Goal: Task Accomplishment & Management: Use online tool/utility

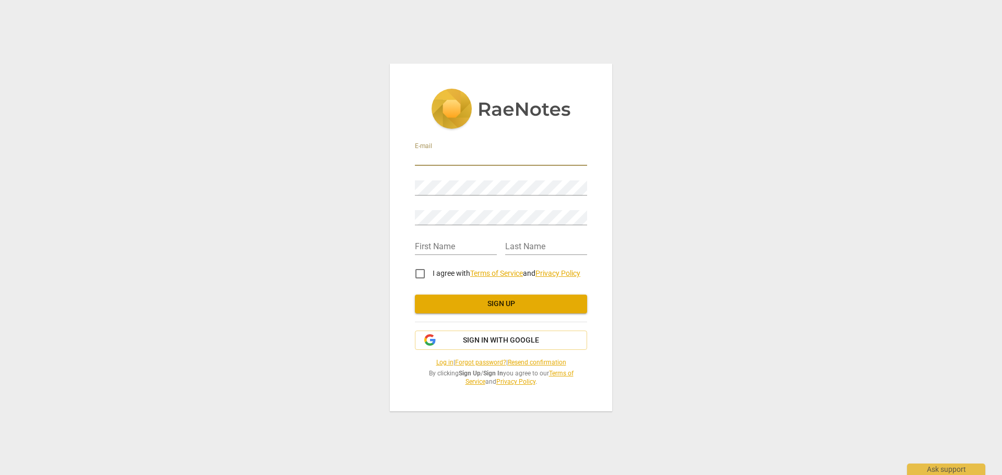
click at [504, 158] on input "email" at bounding box center [501, 158] width 172 height 15
type input "karin.wellbrock@kaygroup-asia.com"
click at [461, 242] on input "text" at bounding box center [456, 247] width 82 height 15
type input "[PERSON_NAME]"
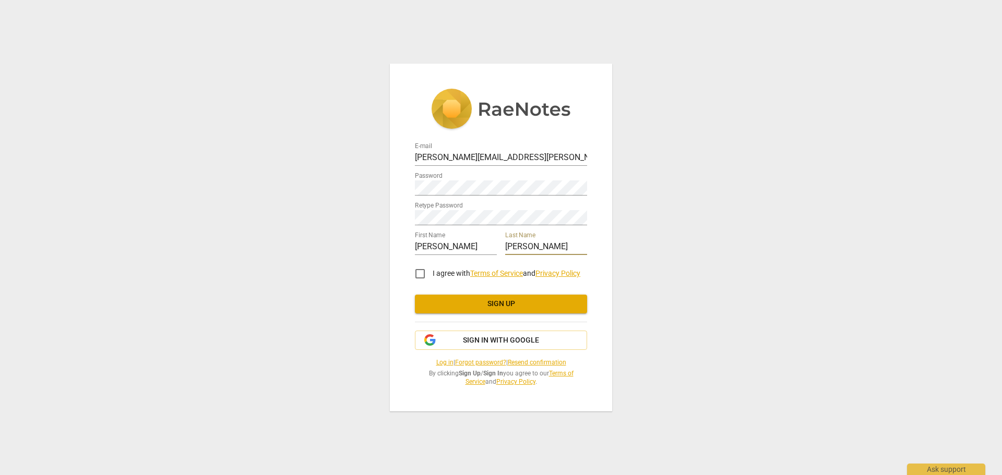
type input "[PERSON_NAME]"
click at [421, 270] on input "I agree with Terms of Service and Privacy Policy" at bounding box center [420, 273] width 25 height 25
checkbox input "true"
click at [452, 303] on span "Sign up" at bounding box center [501, 304] width 156 height 10
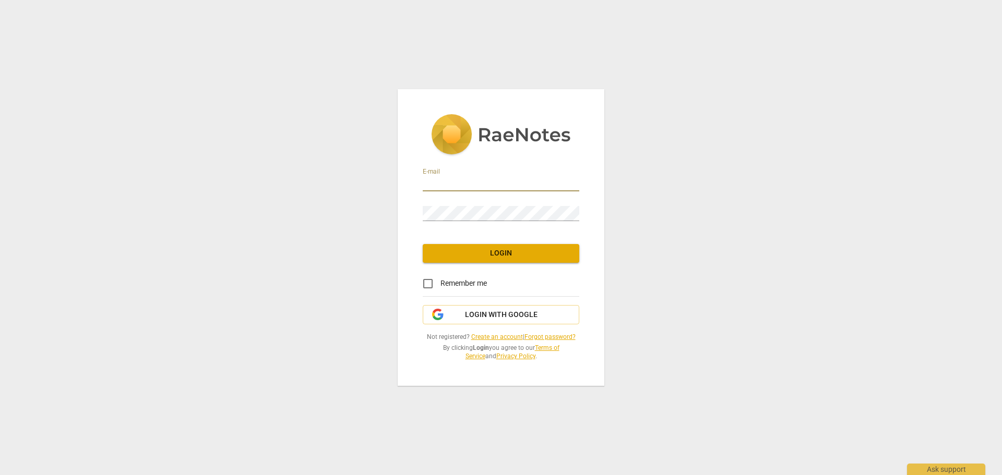
click at [482, 186] on input "email" at bounding box center [501, 183] width 157 height 15
type input "karin.wellbrock@kaygroup-asia.com"
click at [432, 284] on input "Remember me" at bounding box center [427, 283] width 25 height 25
checkbox input "true"
click at [473, 251] on span "Login" at bounding box center [501, 253] width 140 height 10
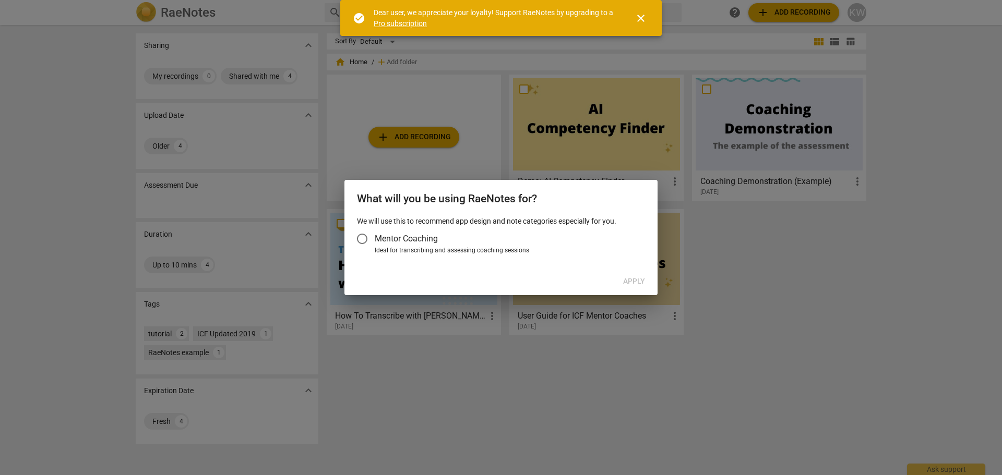
click at [366, 240] on input "Mentor Coaching" at bounding box center [362, 238] width 25 height 25
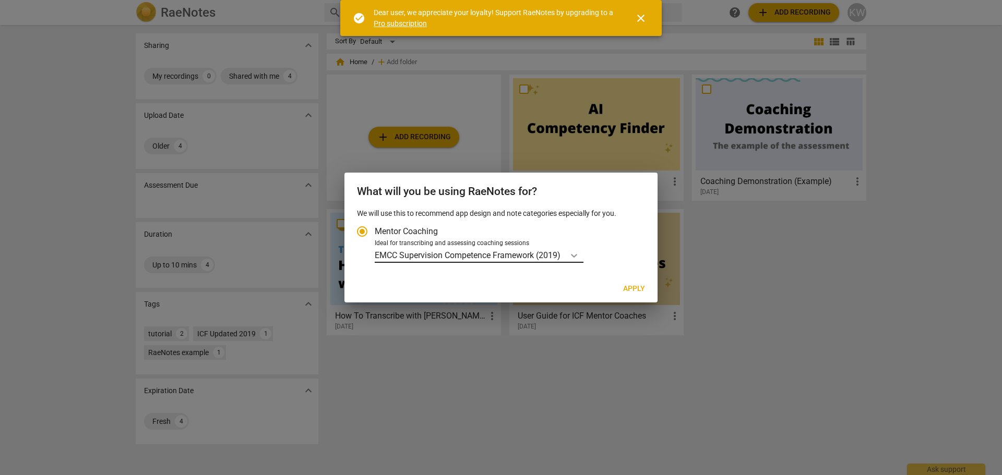
click at [575, 254] on icon "Account type" at bounding box center [574, 255] width 10 height 10
click at [0, 0] on input "Ideal for transcribing and assessing coaching sessions EMCC Supervision Compete…" at bounding box center [0, 0] width 0 height 0
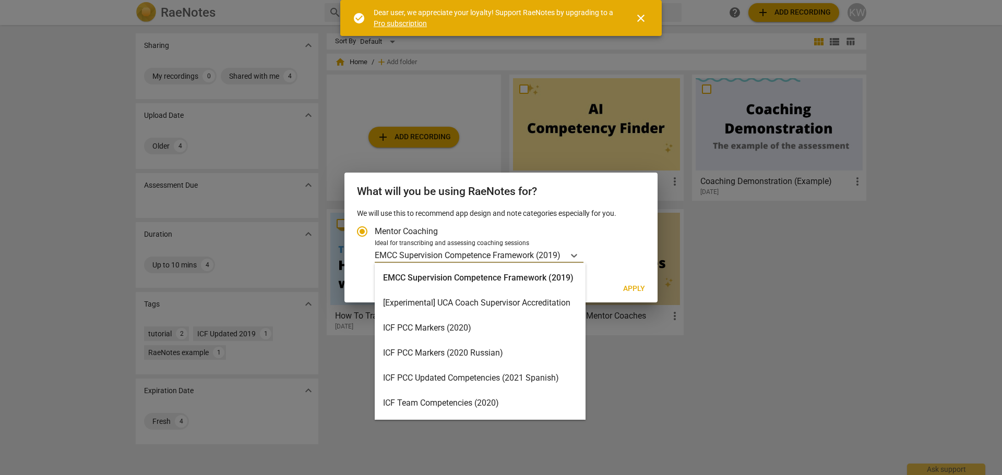
click at [509, 331] on div "ICF PCC Markers (2020)" at bounding box center [480, 328] width 211 height 25
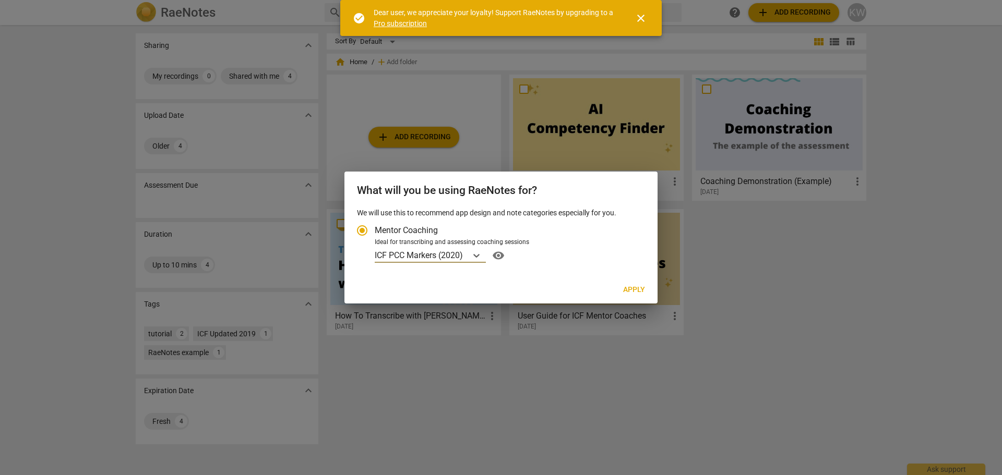
click at [638, 289] on span "Apply" at bounding box center [634, 290] width 22 height 10
radio input "false"
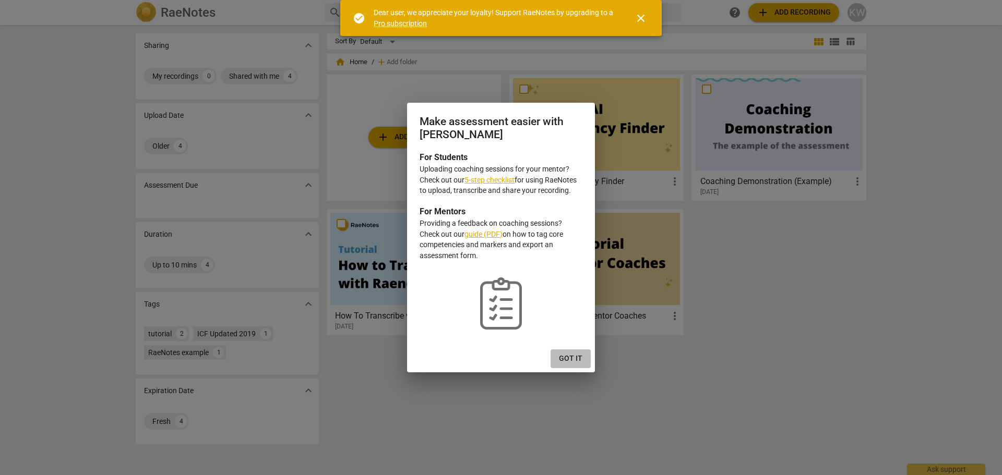
click at [582, 353] on button "Got it" at bounding box center [571, 359] width 40 height 19
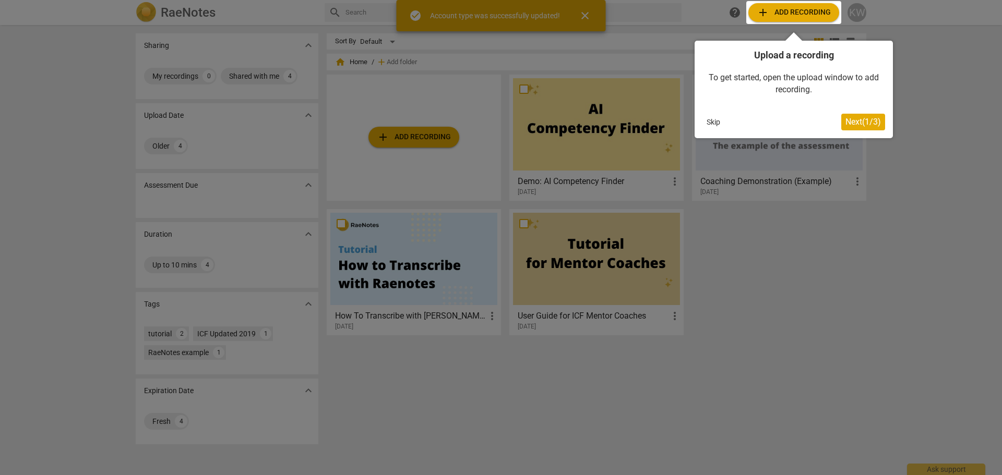
click at [804, 354] on div at bounding box center [501, 237] width 1002 height 475
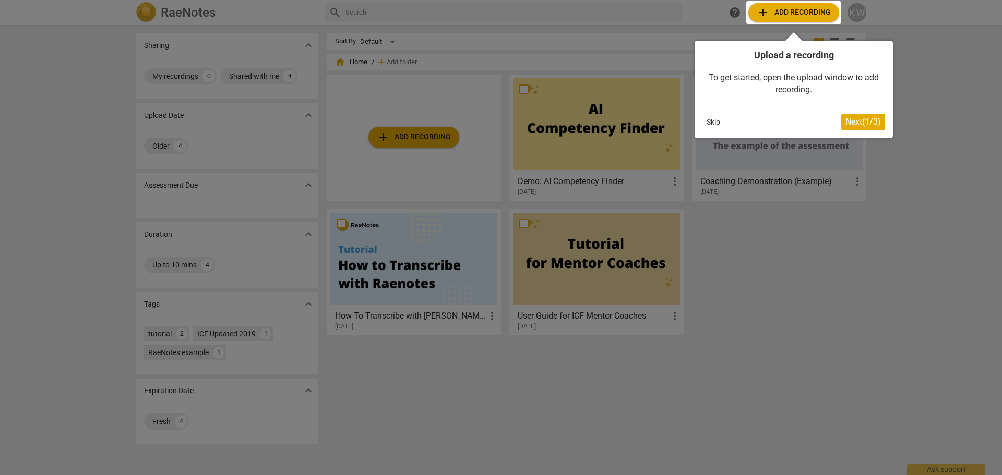
click at [869, 123] on span "Next ( 1 / 3 )" at bounding box center [862, 122] width 35 height 10
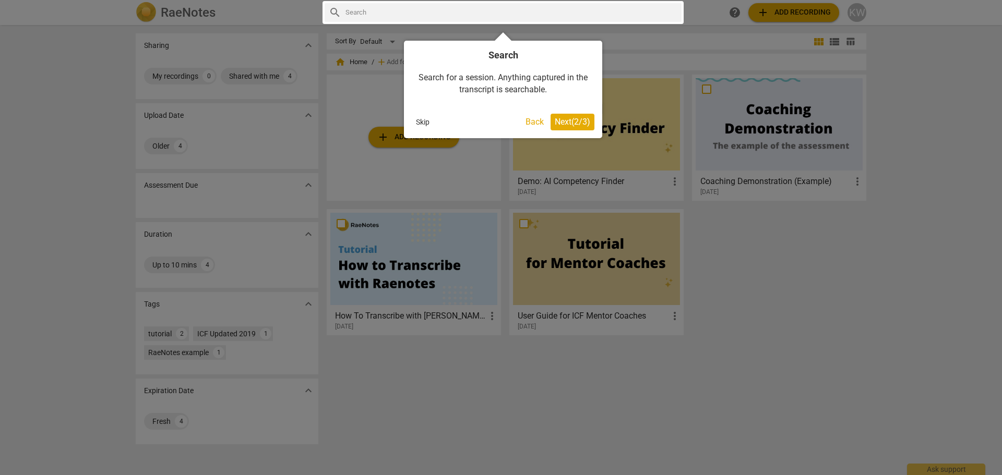
click at [566, 125] on span "Next ( 2 / 3 )" at bounding box center [572, 122] width 35 height 10
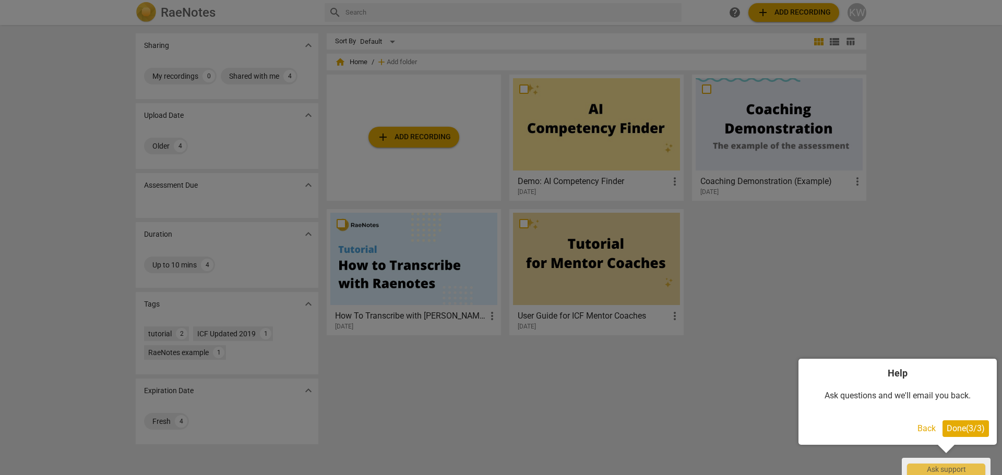
click at [972, 428] on span "Done ( 3 / 3 )" at bounding box center [966, 429] width 38 height 10
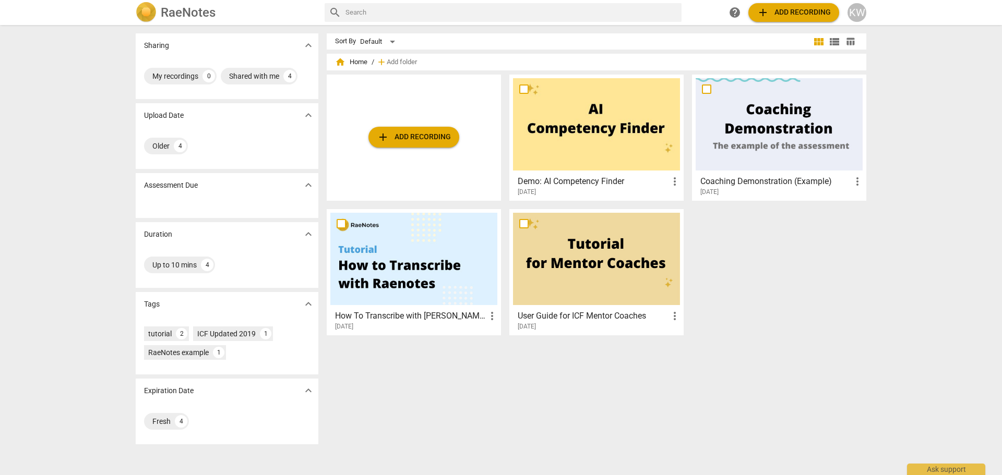
click at [792, 14] on span "add Add recording" at bounding box center [794, 12] width 74 height 13
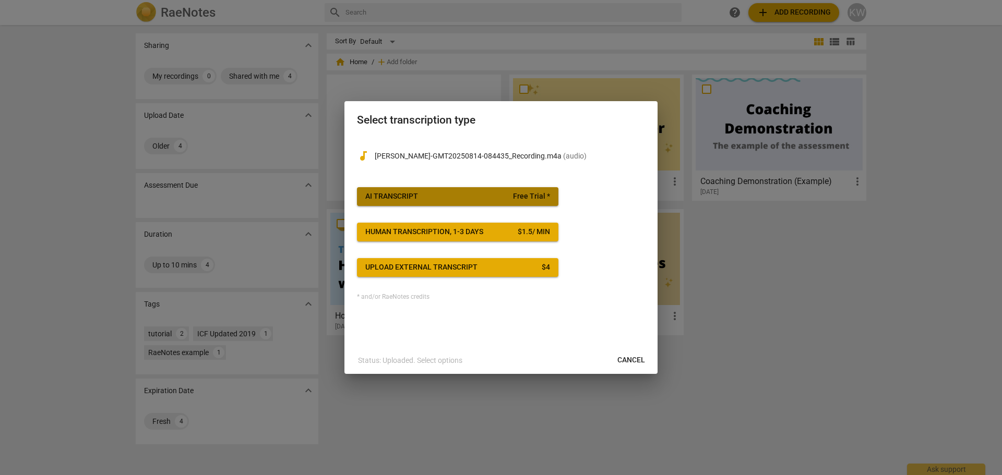
click at [455, 196] on span "AI Transcript Free Trial *" at bounding box center [457, 197] width 185 height 10
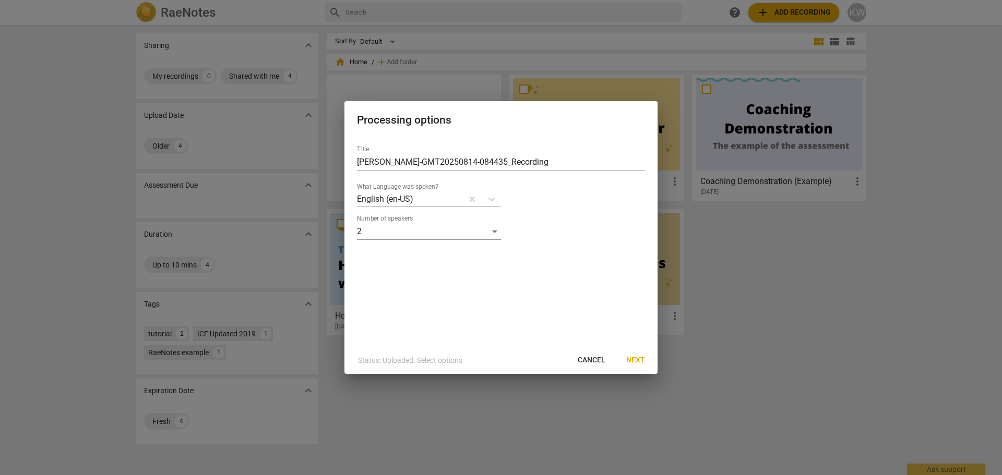
click at [640, 356] on span "Next" at bounding box center [635, 360] width 19 height 10
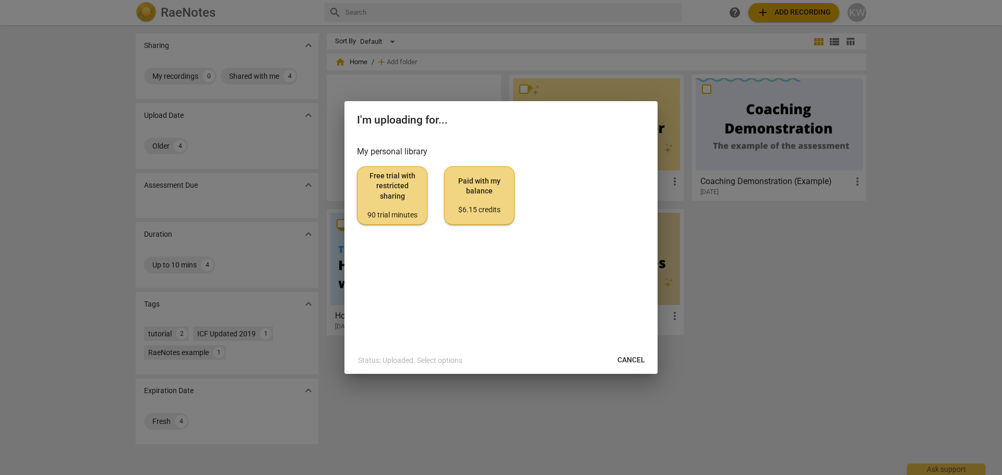
click at [404, 189] on span "Free trial with restricted sharing 90 trial minutes" at bounding box center [392, 195] width 53 height 49
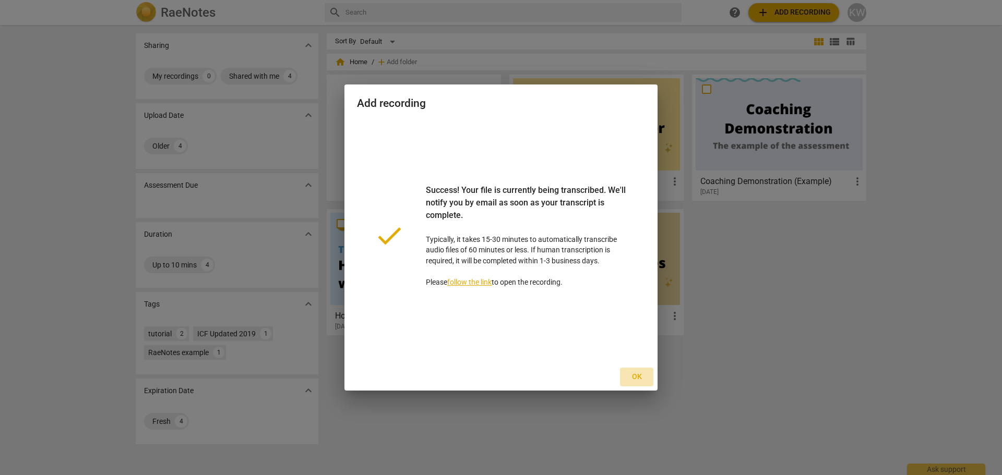
click at [633, 377] on span "Ok" at bounding box center [636, 377] width 17 height 10
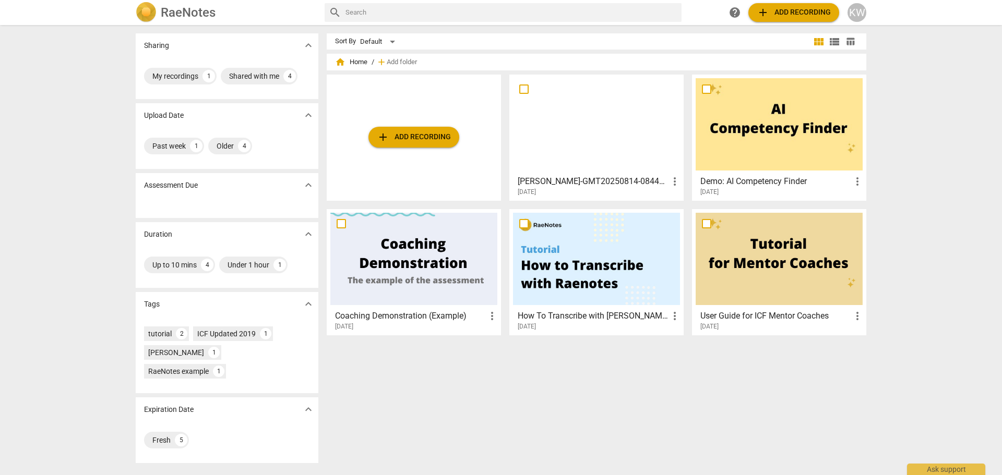
click at [86, 136] on div "Sharing expand_more My recordings 1 Shared with me 4 Upload Date expand_more Pa…" at bounding box center [501, 250] width 1002 height 449
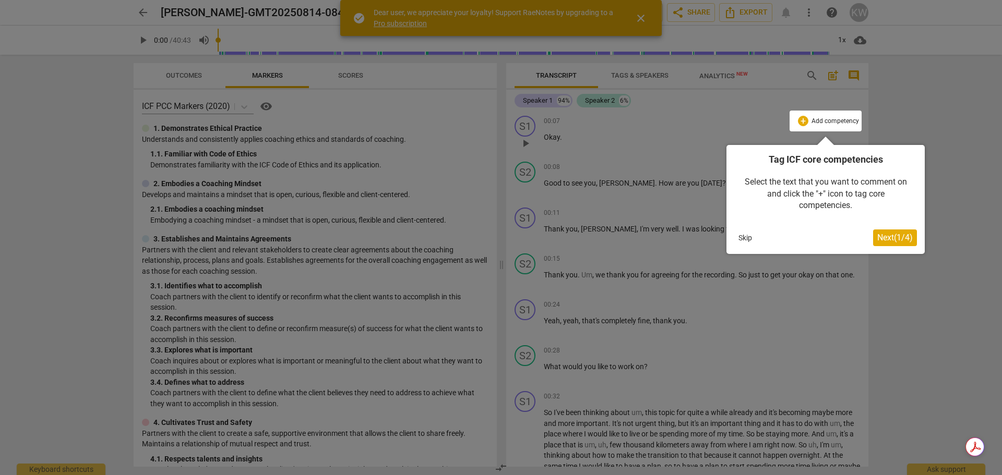
click at [902, 232] on button "Next ( 1 / 4 )" at bounding box center [895, 238] width 44 height 17
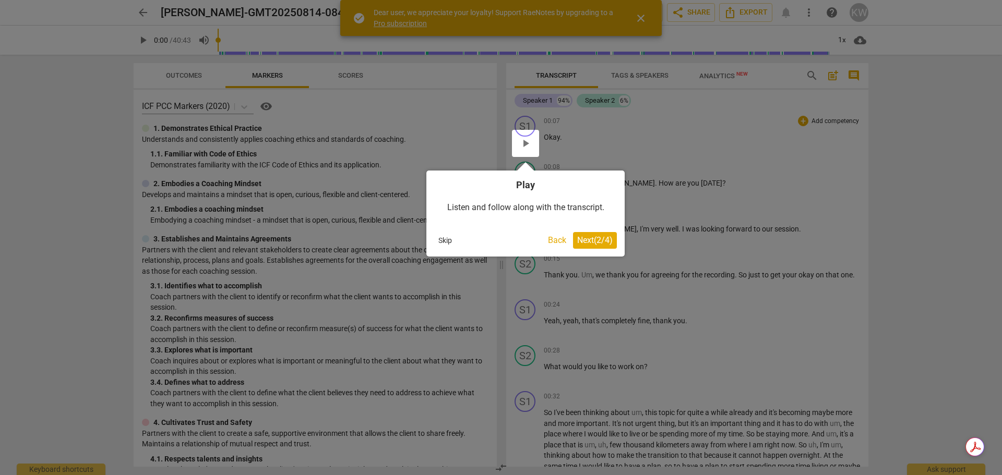
click at [599, 236] on span "Next ( 2 / 4 )" at bounding box center [594, 240] width 35 height 10
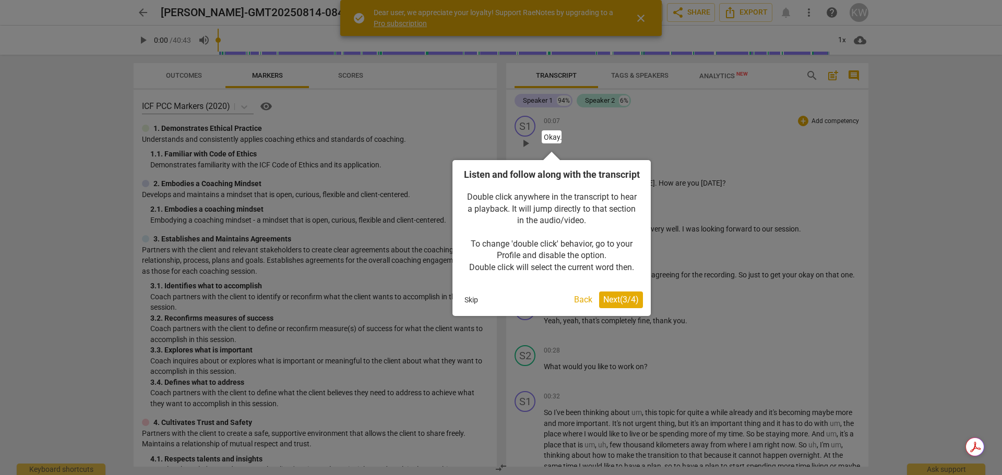
click at [621, 305] on span "Next ( 3 / 4 )" at bounding box center [620, 300] width 35 height 10
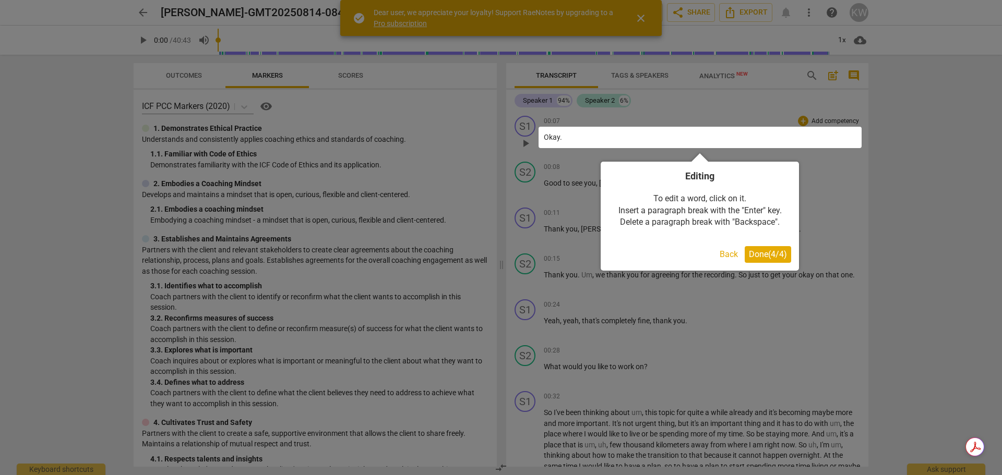
click at [780, 253] on span "Done ( 4 / 4 )" at bounding box center [768, 254] width 38 height 10
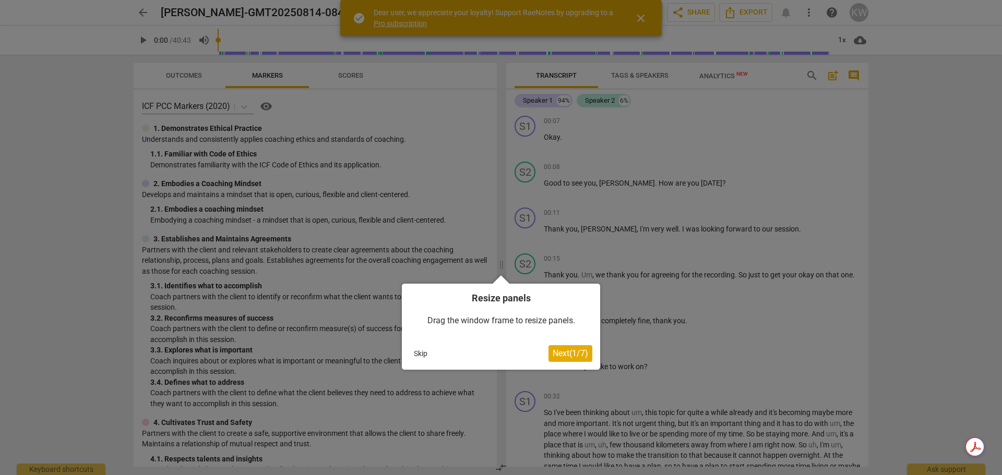
click at [564, 356] on span "Next ( 1 / 7 )" at bounding box center [570, 354] width 35 height 10
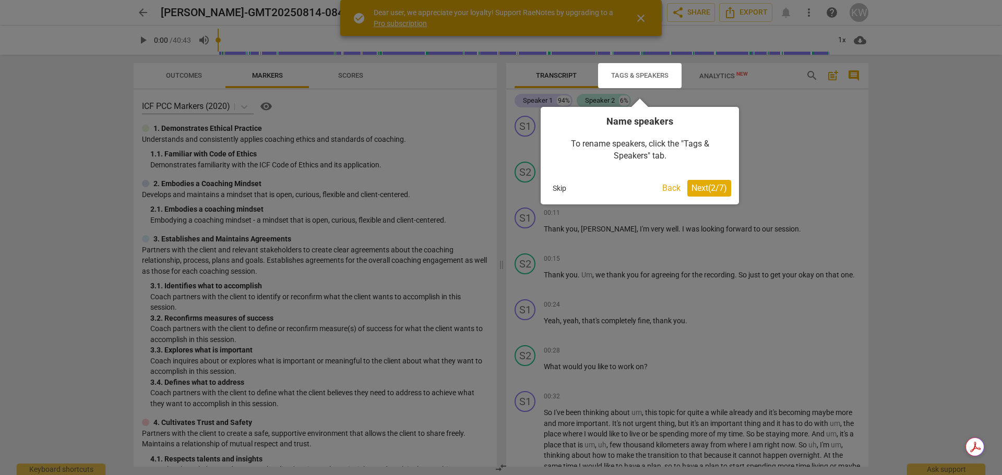
click at [713, 186] on span "Next ( 2 / 7 )" at bounding box center [708, 188] width 35 height 10
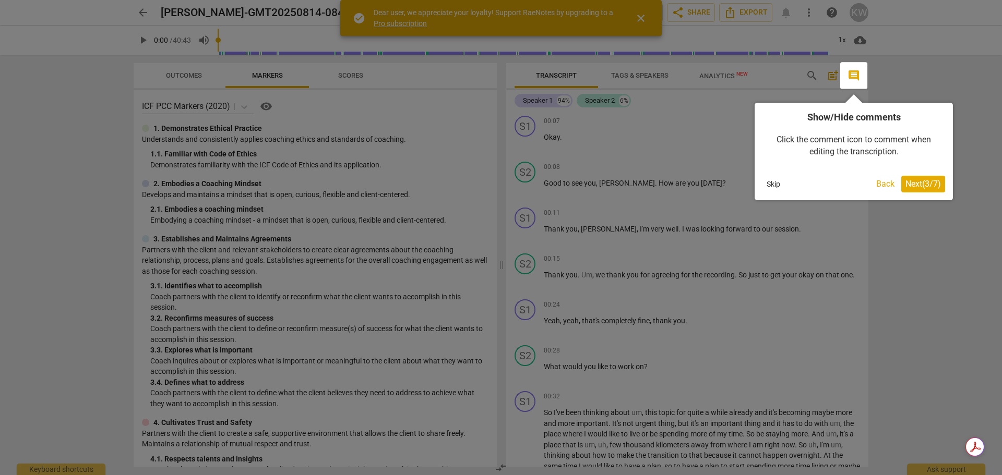
click at [921, 185] on span "Next ( 3 / 7 )" at bounding box center [922, 184] width 35 height 10
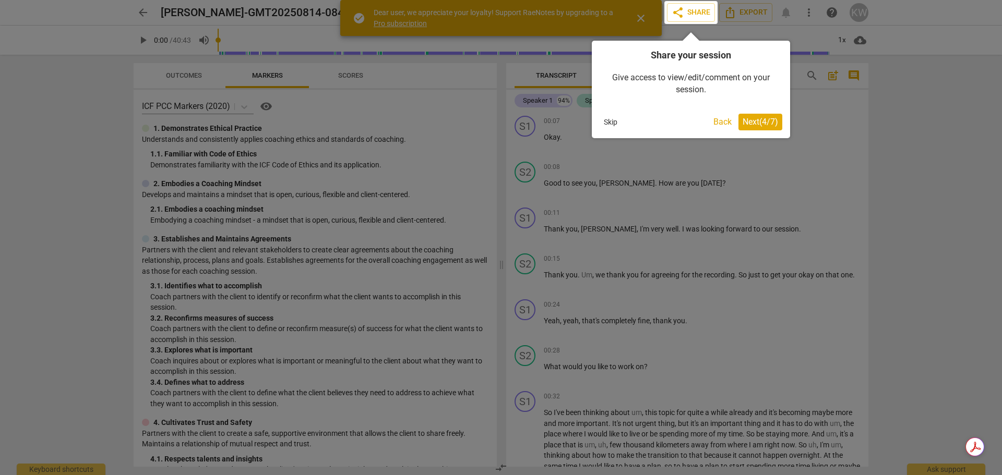
click at [754, 122] on span "Next ( 4 / 7 )" at bounding box center [760, 122] width 35 height 10
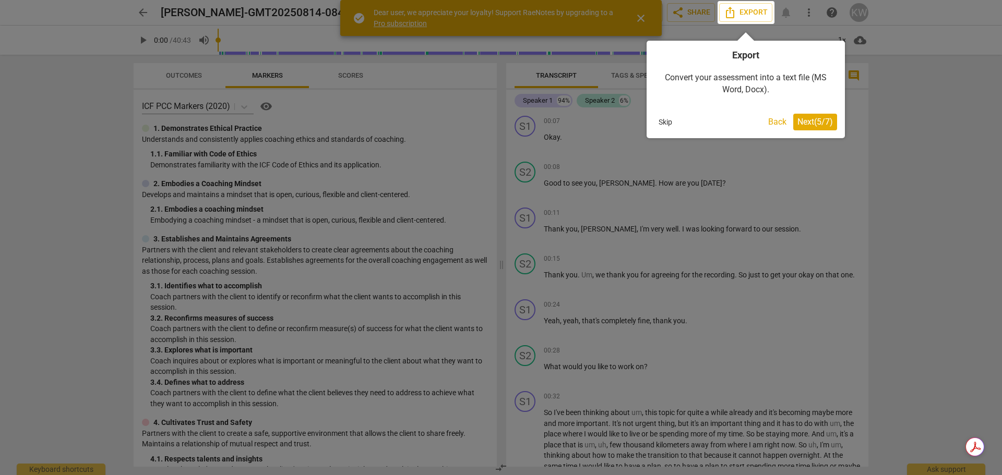
click at [820, 119] on span "Next ( 5 / 7 )" at bounding box center [814, 122] width 35 height 10
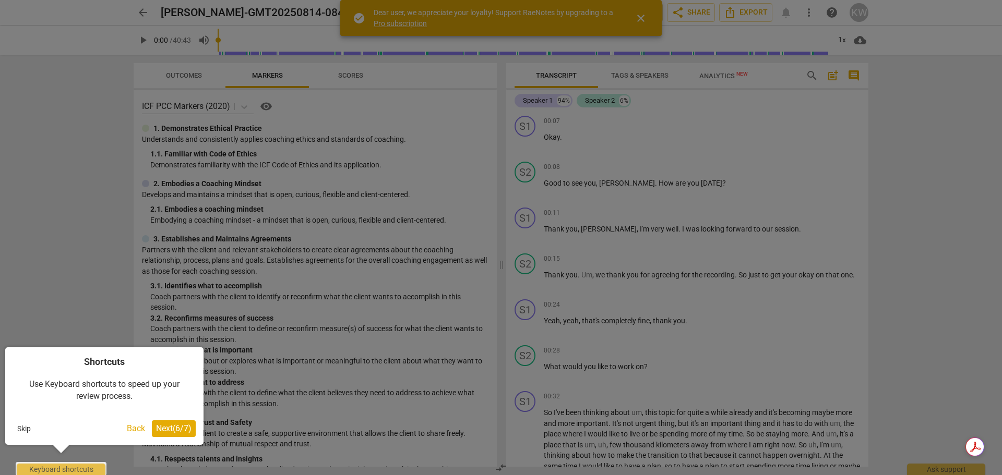
click at [166, 419] on div "Shortcuts Use Keyboard shortcuts to speed up your review process. Skip Back Nex…" at bounding box center [104, 397] width 198 height 98
click at [166, 424] on span "Next ( 6 / 7 )" at bounding box center [173, 429] width 35 height 10
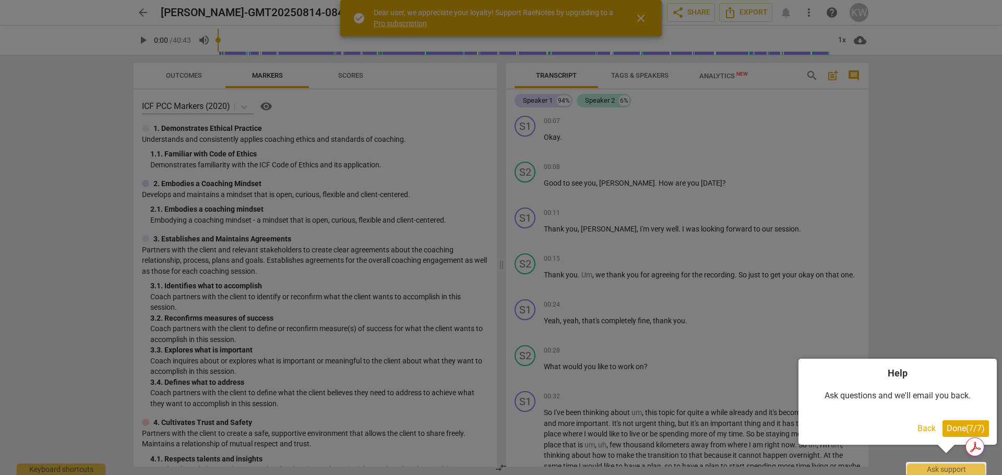
click at [960, 429] on span "Done ( 7 / 7 )" at bounding box center [966, 429] width 38 height 10
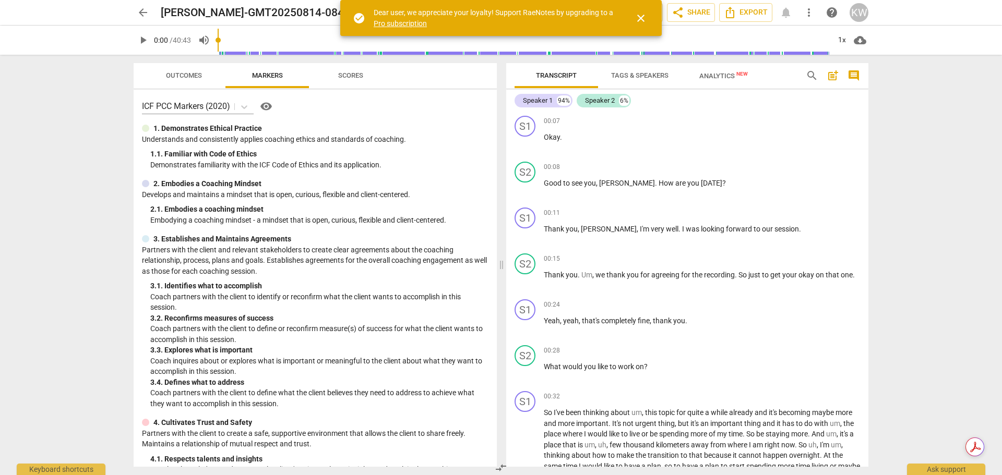
click at [356, 74] on span "Scores" at bounding box center [350, 75] width 25 height 8
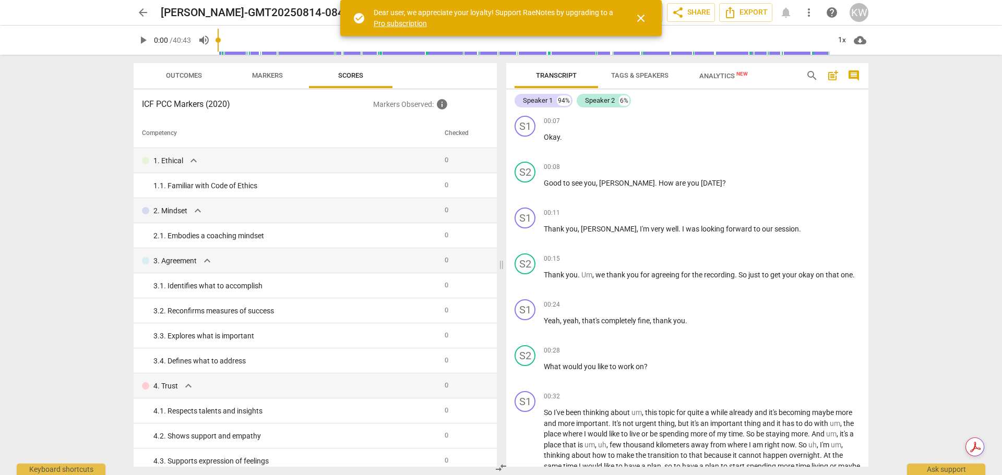
click at [186, 78] on span "Outcomes" at bounding box center [184, 75] width 36 height 8
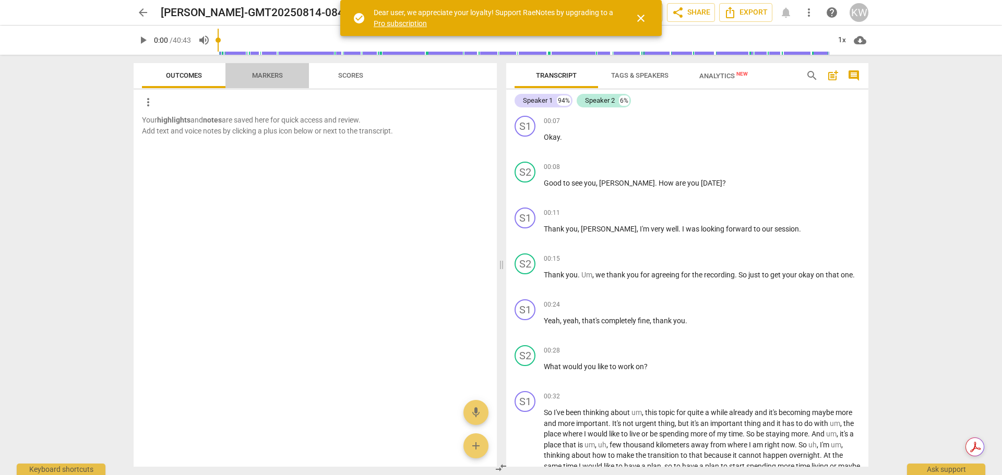
click at [270, 76] on span "Markers" at bounding box center [267, 75] width 31 height 8
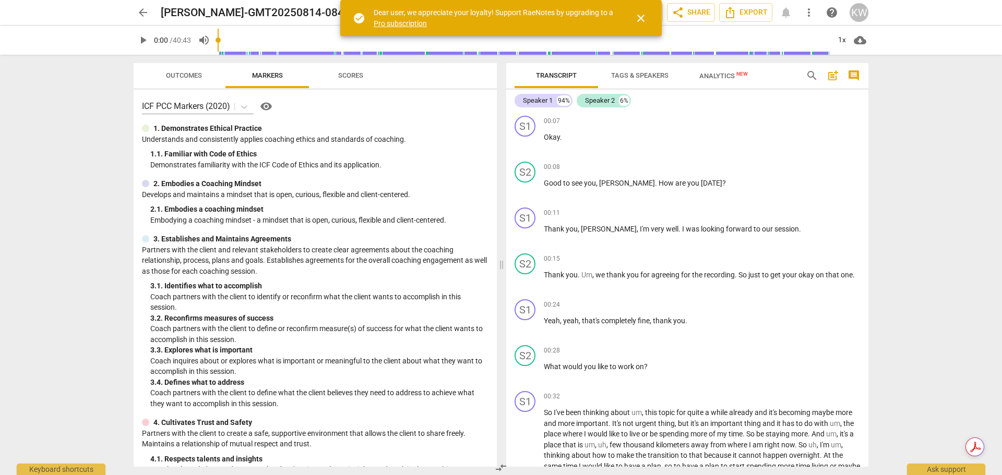
click at [352, 78] on span "Scores" at bounding box center [350, 75] width 25 height 8
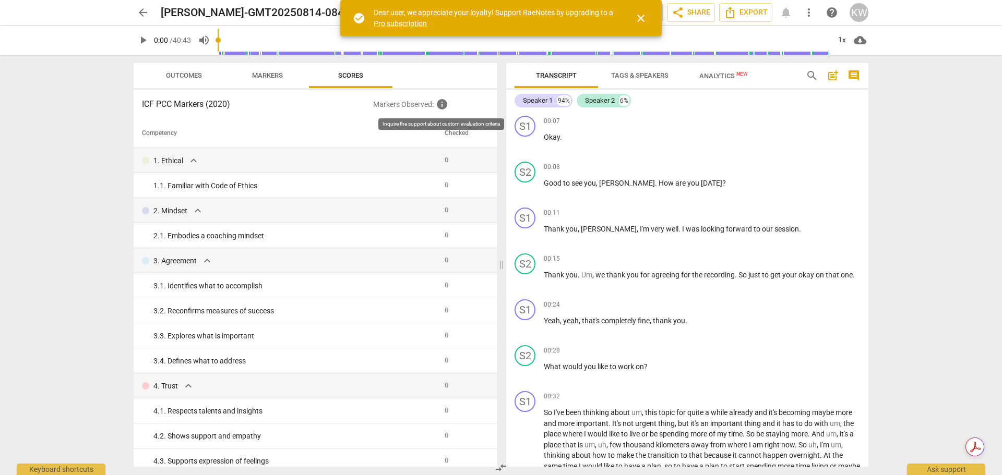
click at [442, 103] on span "info" at bounding box center [442, 104] width 13 height 13
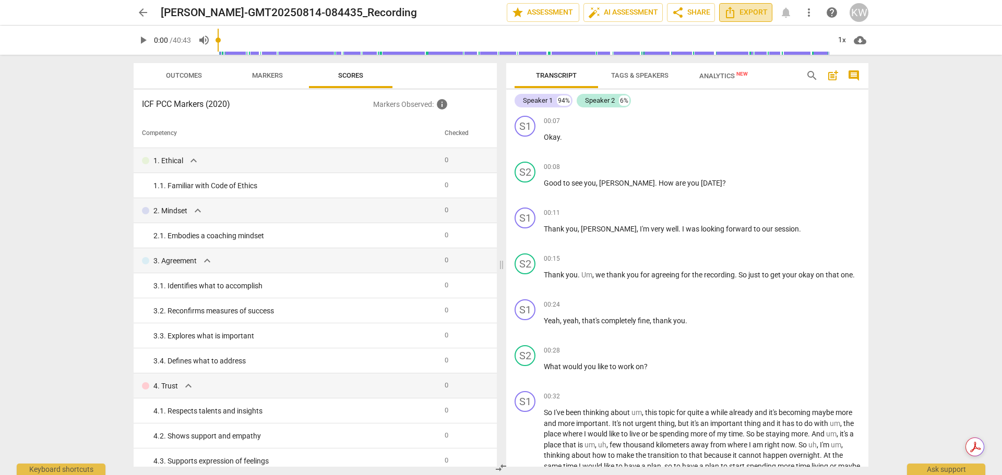
click at [752, 10] on span "Export" at bounding box center [746, 12] width 44 height 13
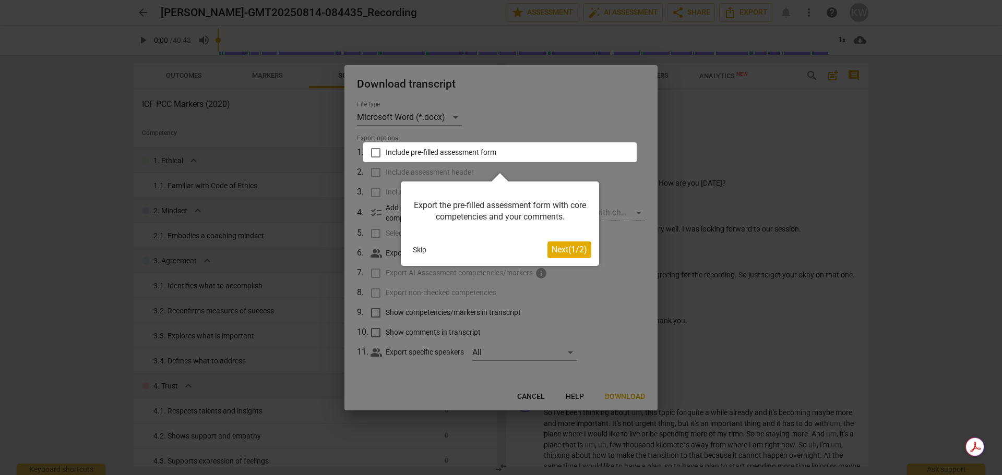
click at [573, 250] on span "Next ( 1 / 2 )" at bounding box center [569, 250] width 35 height 10
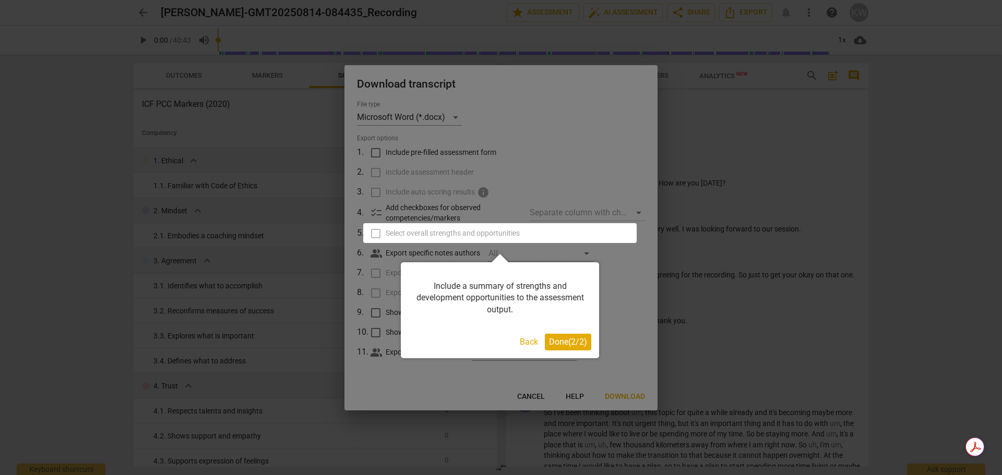
click at [584, 339] on span "Done ( 2 / 2 )" at bounding box center [568, 342] width 38 height 10
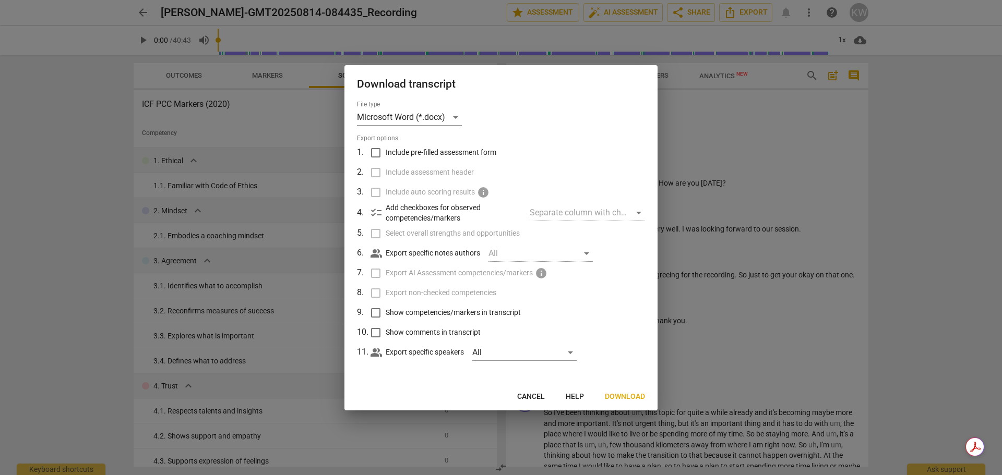
click at [623, 394] on span "Download" at bounding box center [625, 397] width 40 height 10
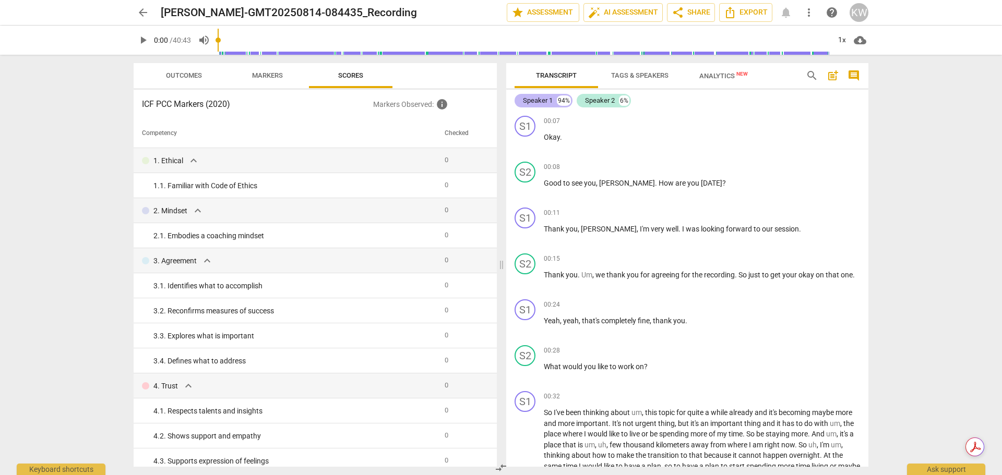
click at [530, 100] on div "Speaker 1" at bounding box center [538, 100] width 30 height 10
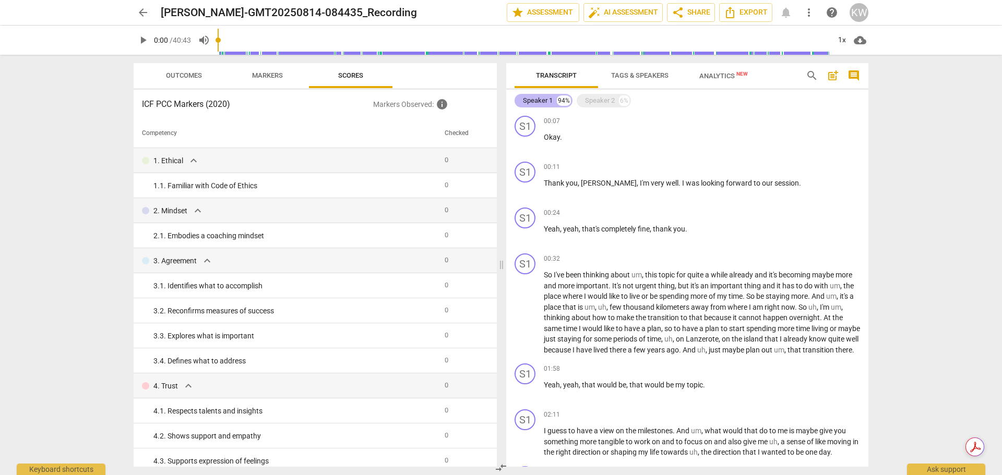
click at [530, 100] on div "Speaker 1" at bounding box center [538, 100] width 30 height 10
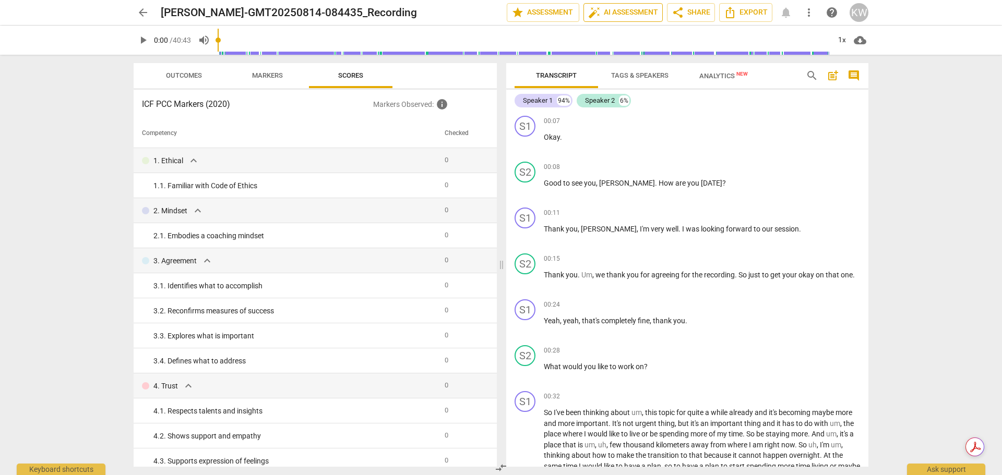
click at [618, 9] on span "auto_fix_high AI Assessment" at bounding box center [623, 12] width 70 height 13
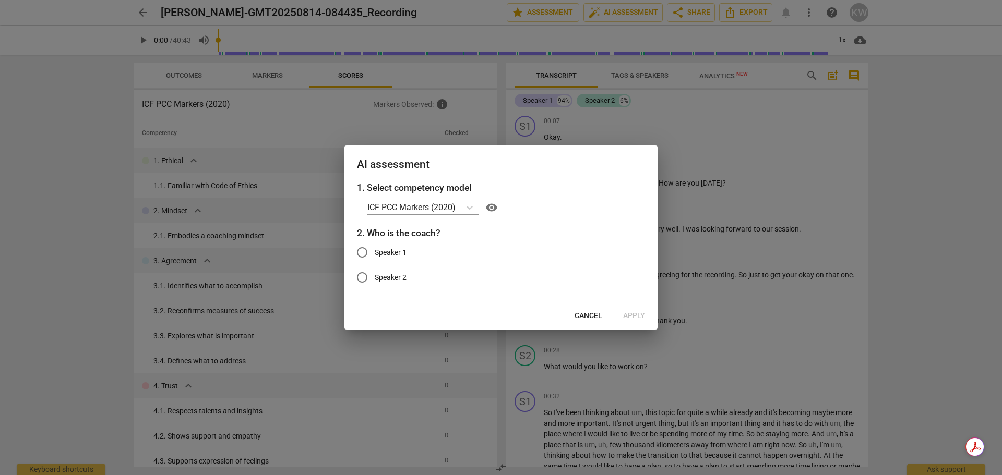
click at [362, 277] on input "Speaker 2" at bounding box center [362, 277] width 25 height 25
radio input "true"
click at [632, 316] on span "Apply" at bounding box center [634, 316] width 22 height 10
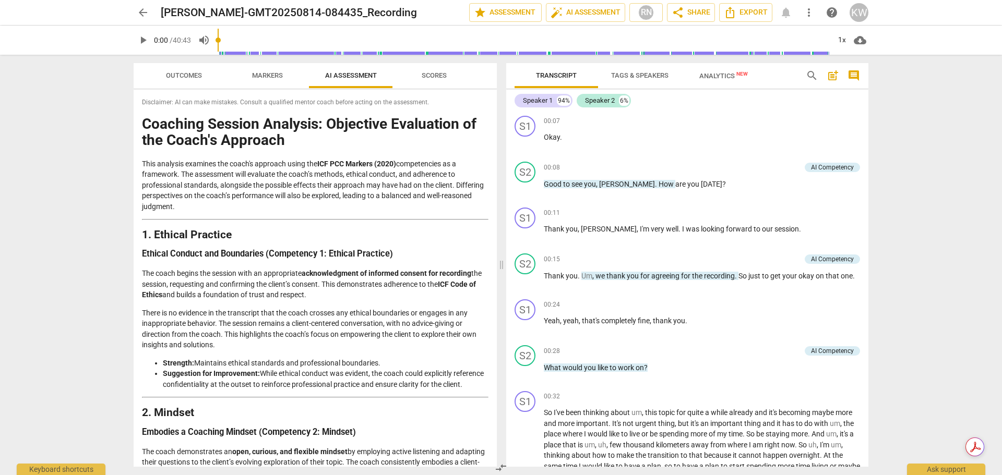
click at [429, 75] on span "Scores" at bounding box center [434, 75] width 25 height 8
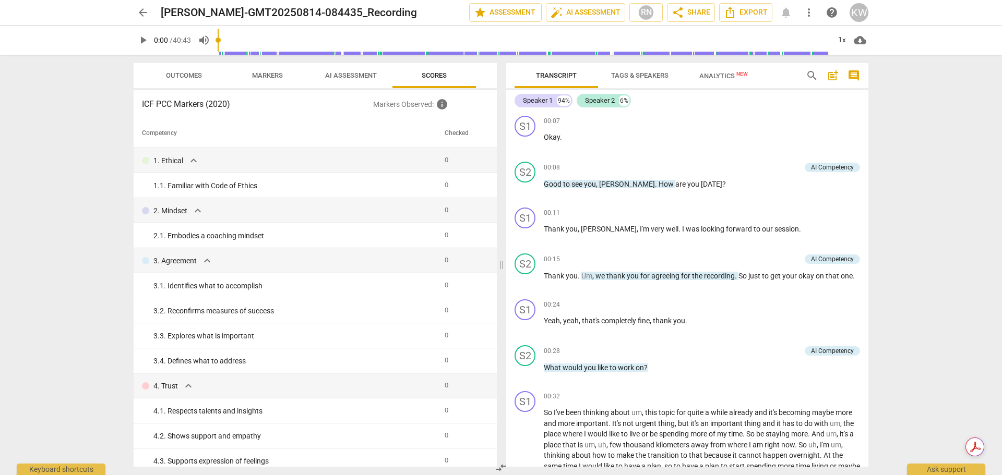
click at [338, 81] on span "AI Assessment" at bounding box center [351, 76] width 77 height 14
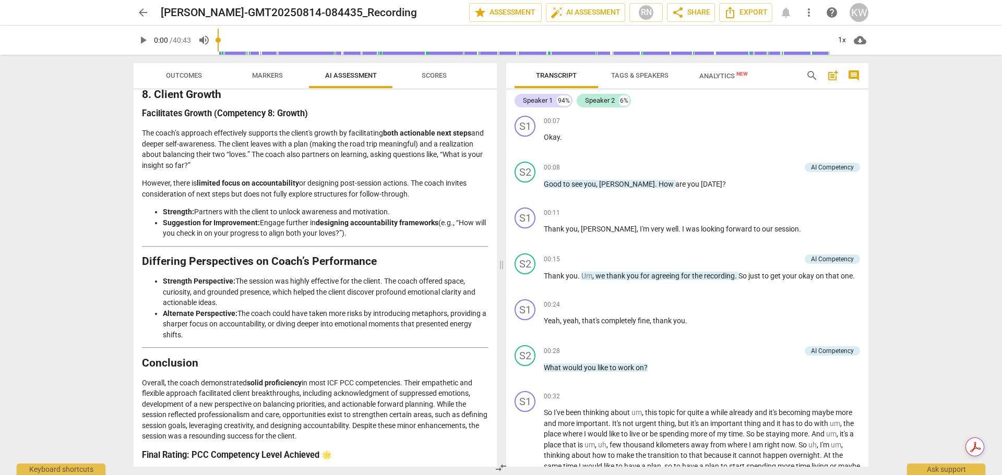
scroll to position [1539, 0]
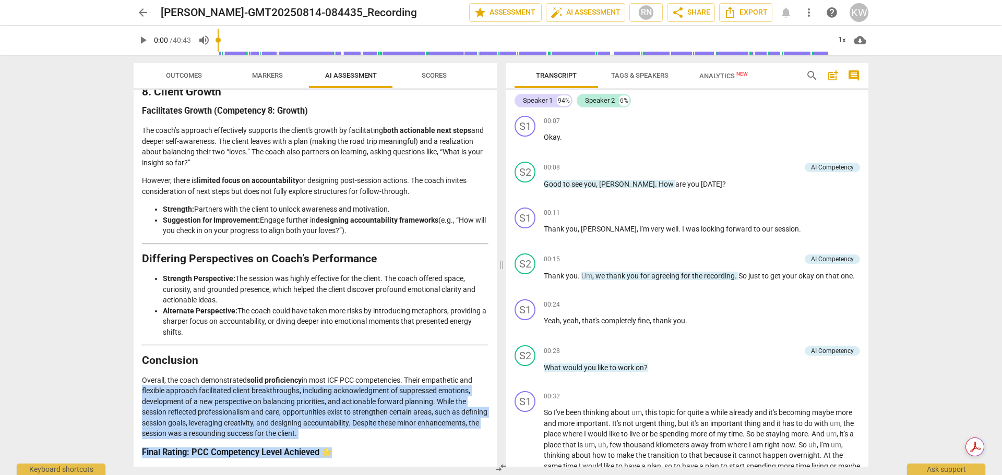
drag, startPoint x: 492, startPoint y: 441, endPoint x: 488, endPoint y: 379, distance: 62.2
click at [488, 379] on div "Disclaimer: AI can make mistakes. Consult a qualified mentor coach before actin…" at bounding box center [315, 278] width 363 height 377
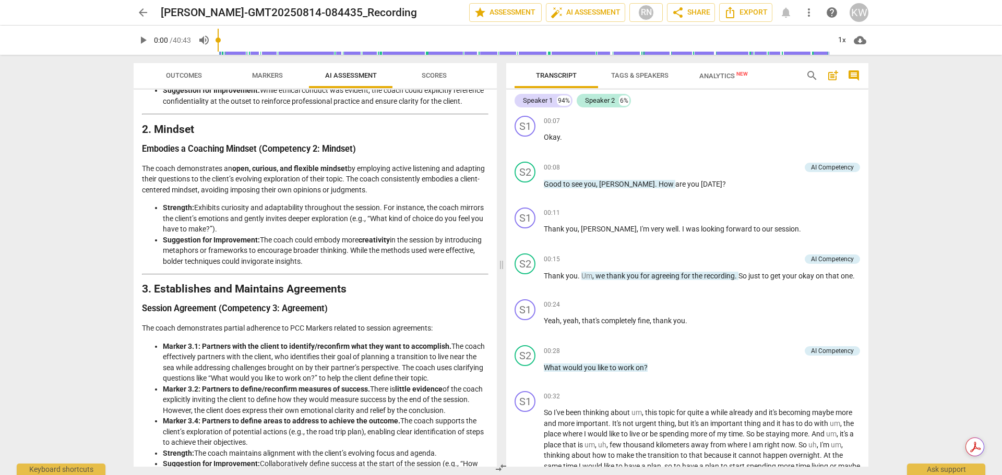
scroll to position [0, 0]
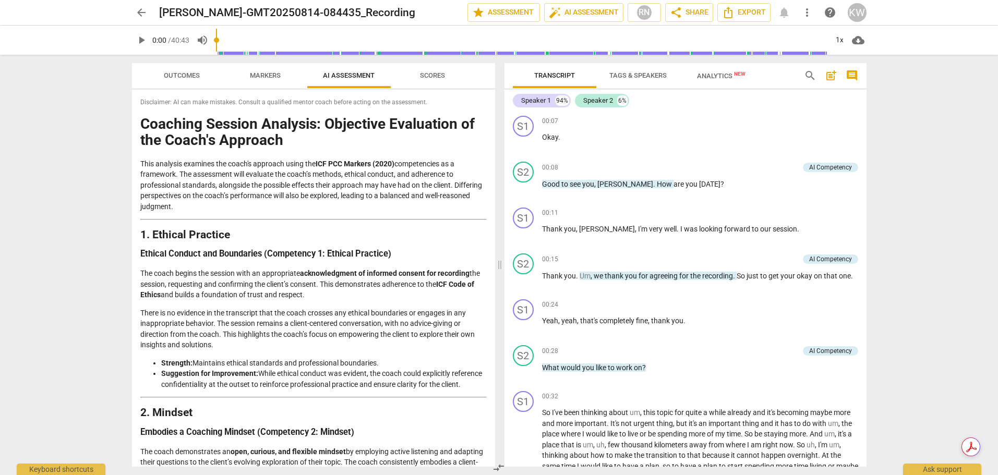
click at [965, 257] on div "arrow_back Jana-GMT20250814-084435_Recording edit star Assessment auto_fix_high…" at bounding box center [499, 237] width 998 height 475
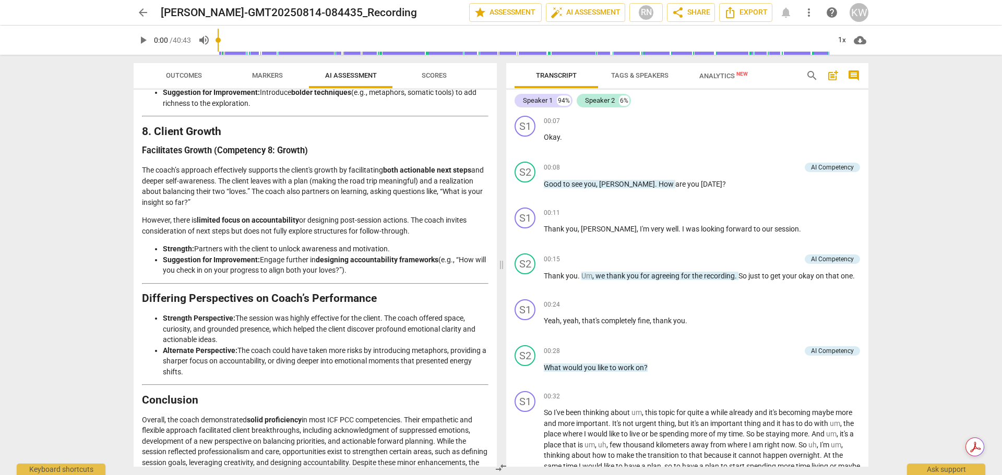
scroll to position [1539, 0]
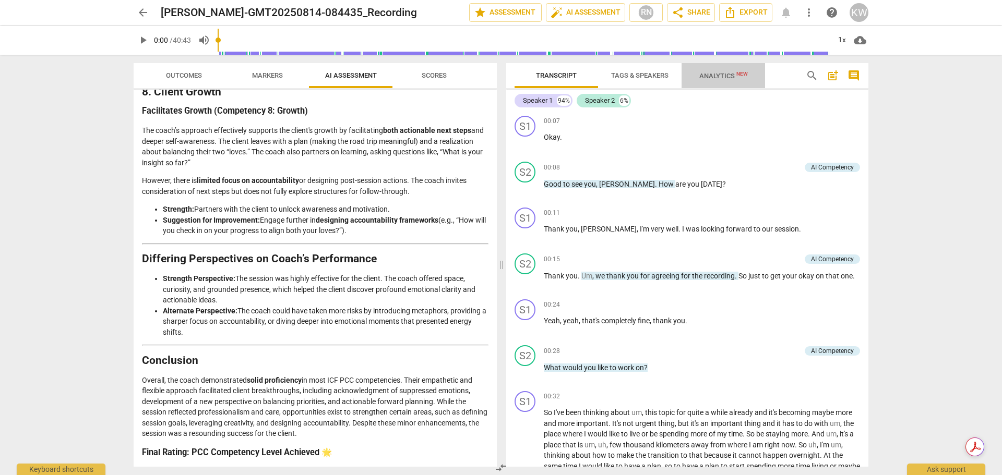
click at [719, 77] on span "Analytics New" at bounding box center [723, 76] width 49 height 8
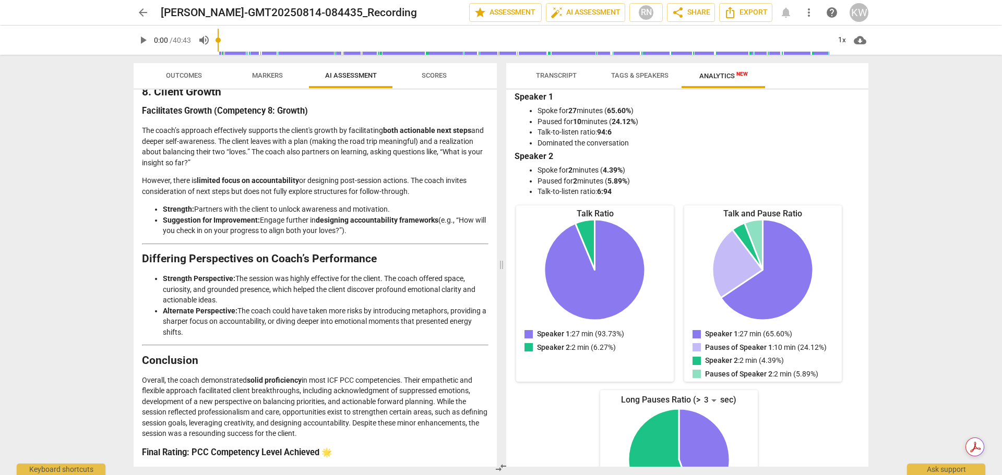
scroll to position [0, 0]
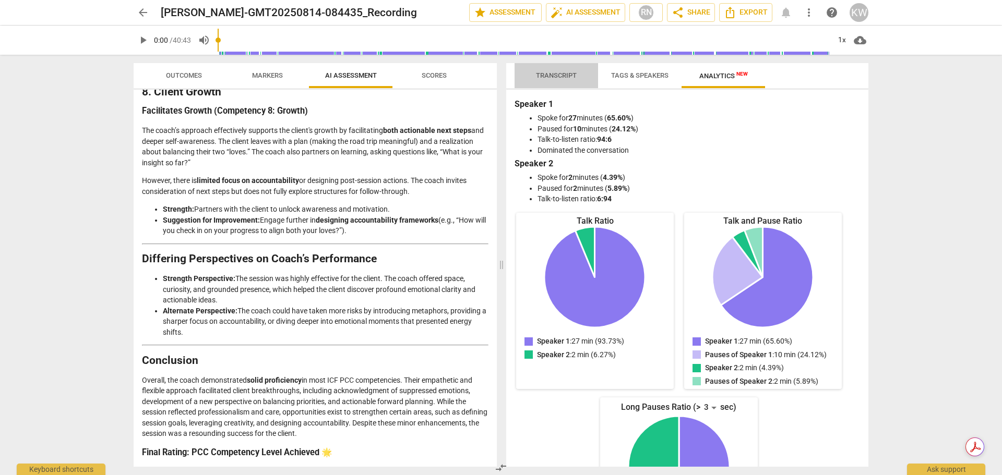
click at [552, 75] on span "Transcript" at bounding box center [556, 75] width 41 height 8
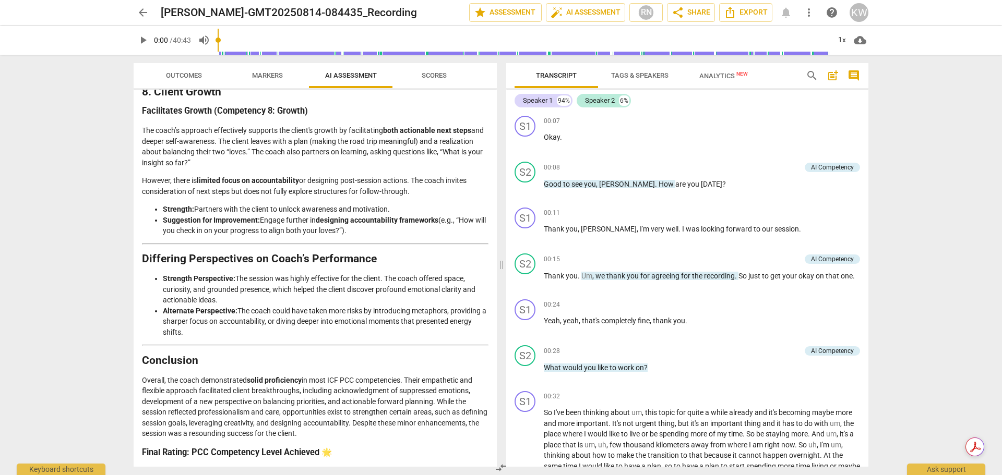
click at [145, 14] on span "arrow_back" at bounding box center [143, 12] width 13 height 13
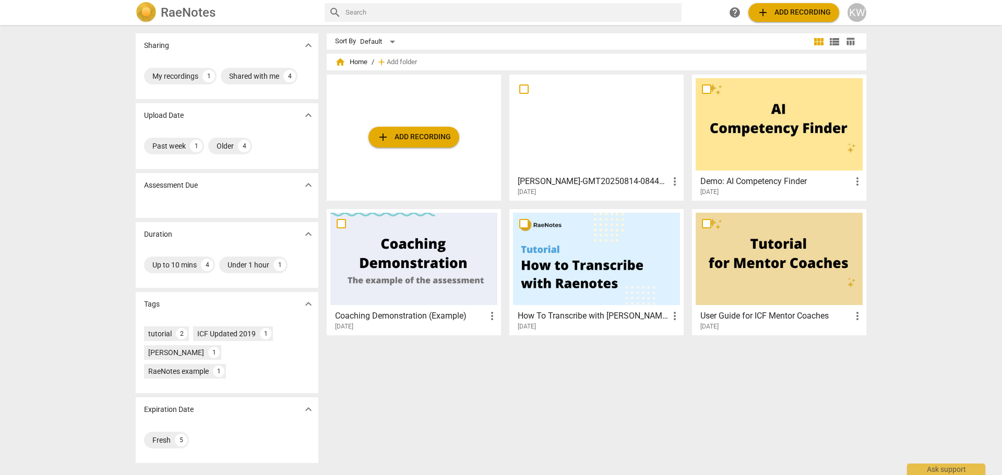
click at [858, 10] on div "KW" at bounding box center [856, 12] width 19 height 19
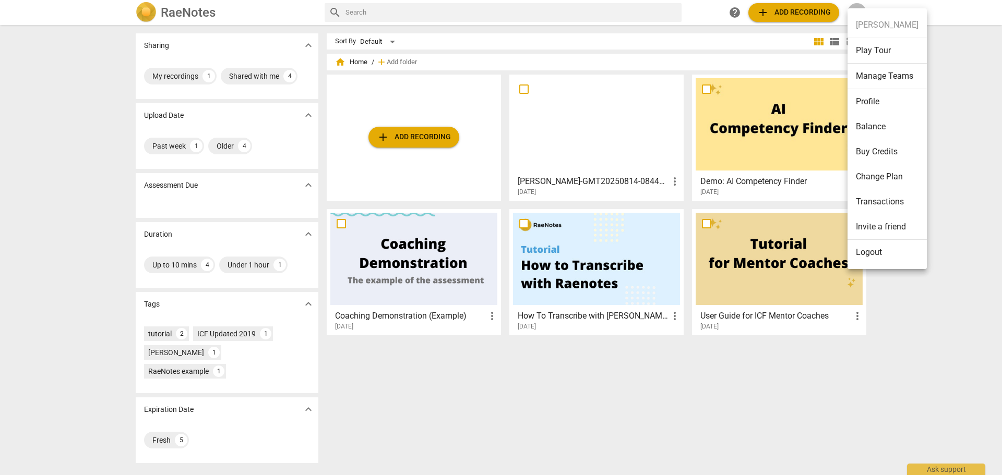
click at [899, 166] on li "Change Plan" at bounding box center [886, 176] width 79 height 25
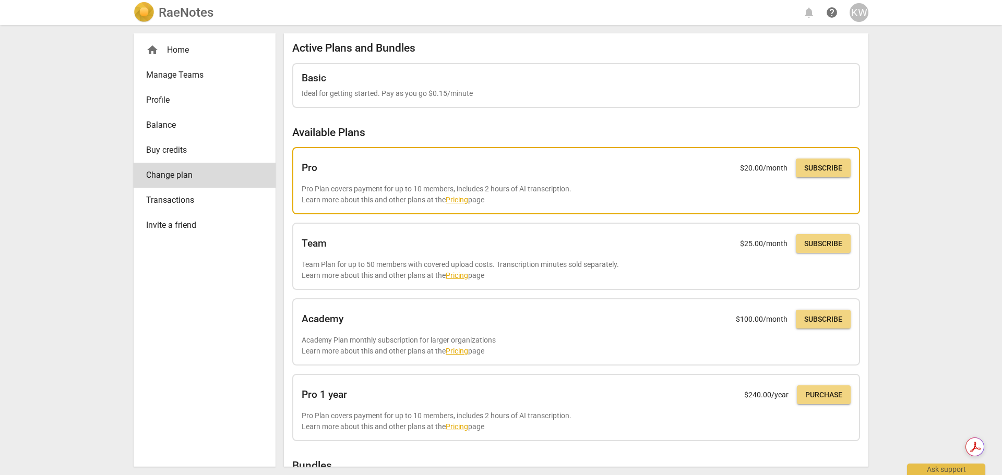
click at [827, 162] on button "Subscribe" at bounding box center [823, 168] width 55 height 19
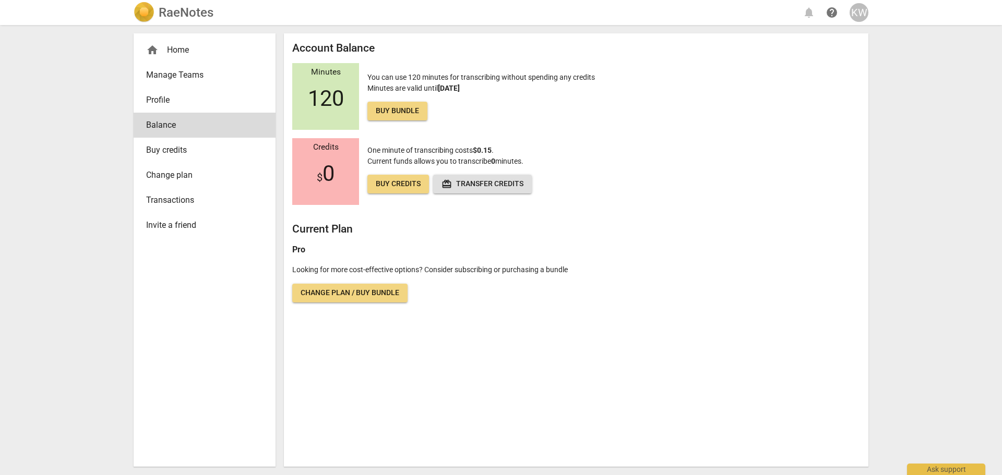
click at [158, 53] on span "home" at bounding box center [152, 50] width 13 height 13
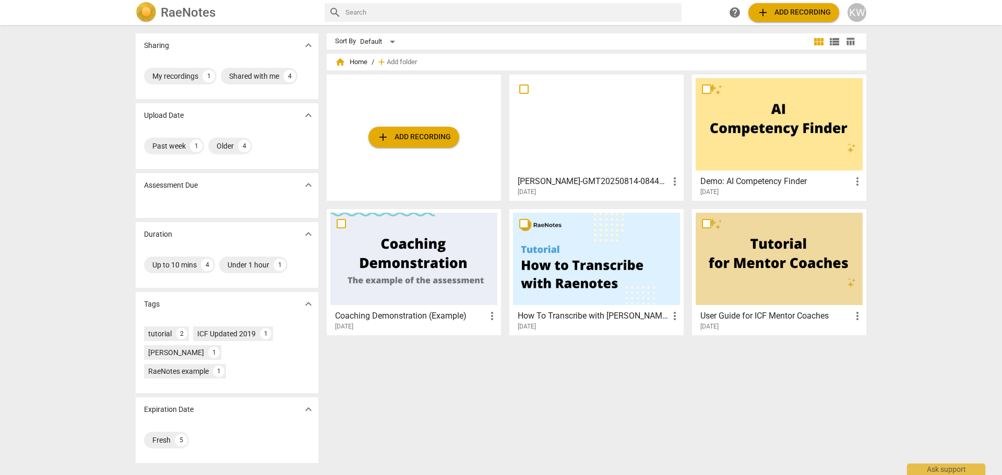
click at [599, 110] on div at bounding box center [596, 124] width 167 height 92
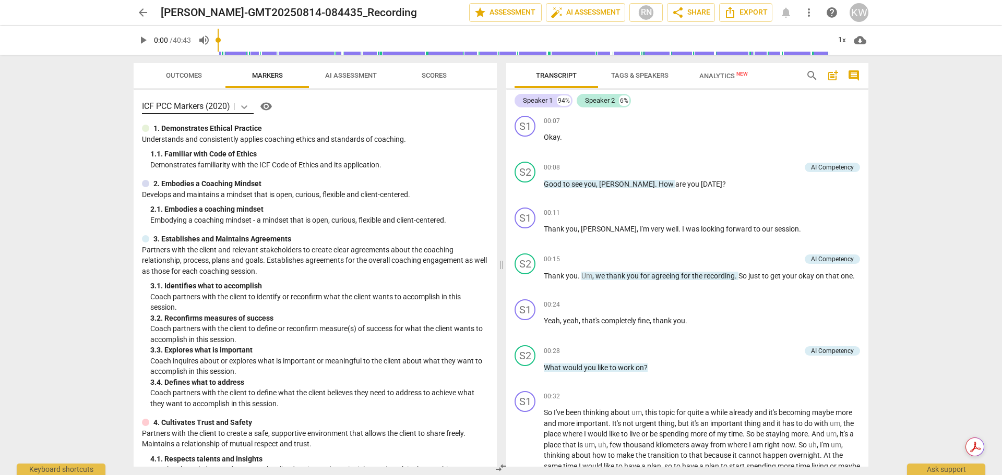
click at [249, 104] on icon at bounding box center [244, 107] width 10 height 10
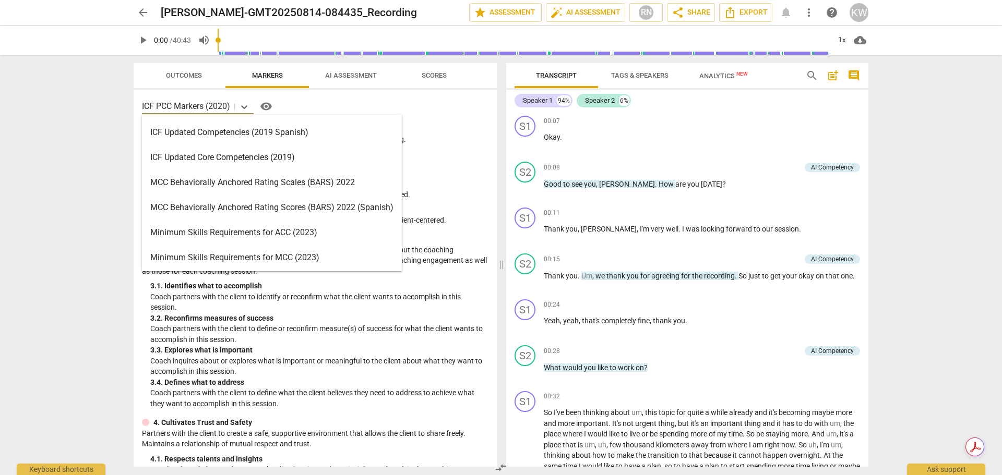
scroll to position [195, 0]
click at [331, 182] on div "MCC Behaviorally Anchored Rating Scales (BARS) 2022" at bounding box center [272, 184] width 260 height 25
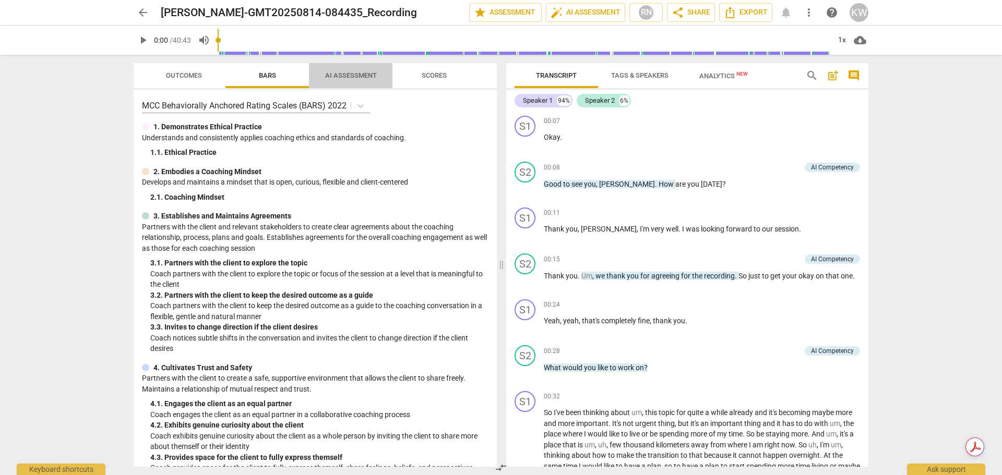
click at [355, 76] on span "AI Assessment" at bounding box center [351, 75] width 52 height 8
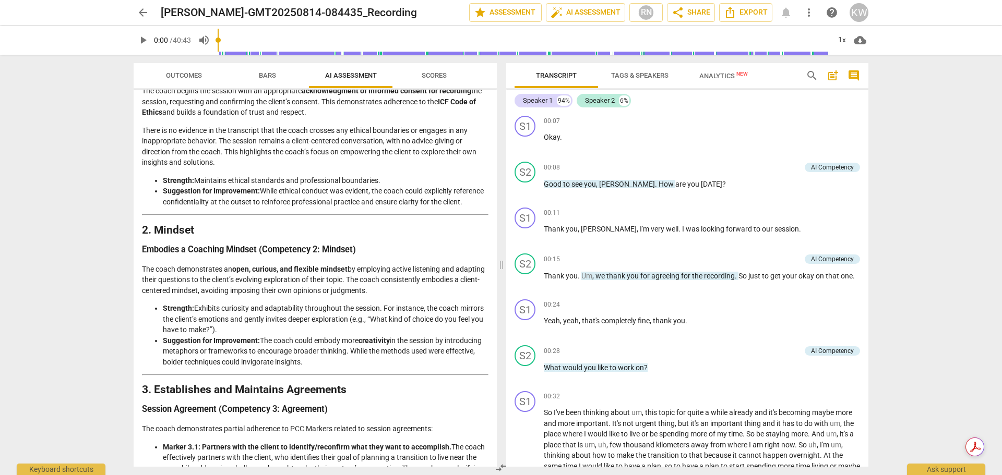
scroll to position [0, 0]
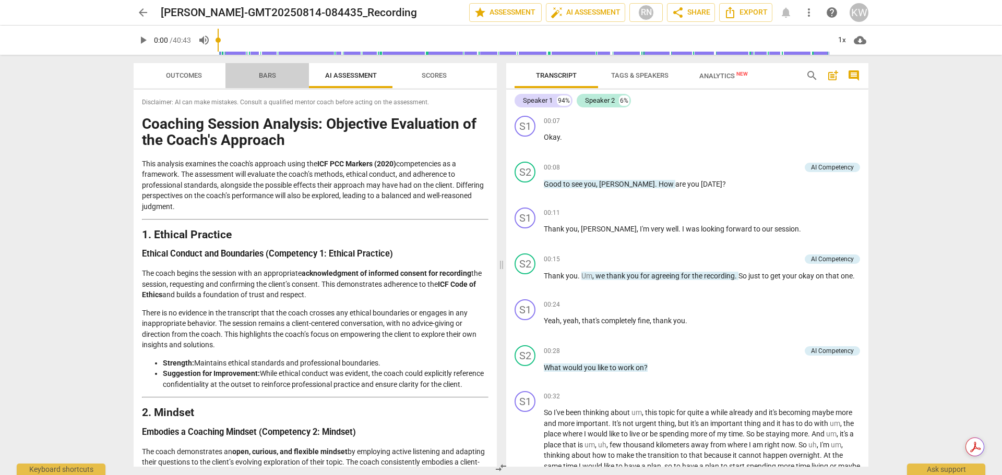
click at [266, 73] on span "Bars" at bounding box center [267, 75] width 17 height 8
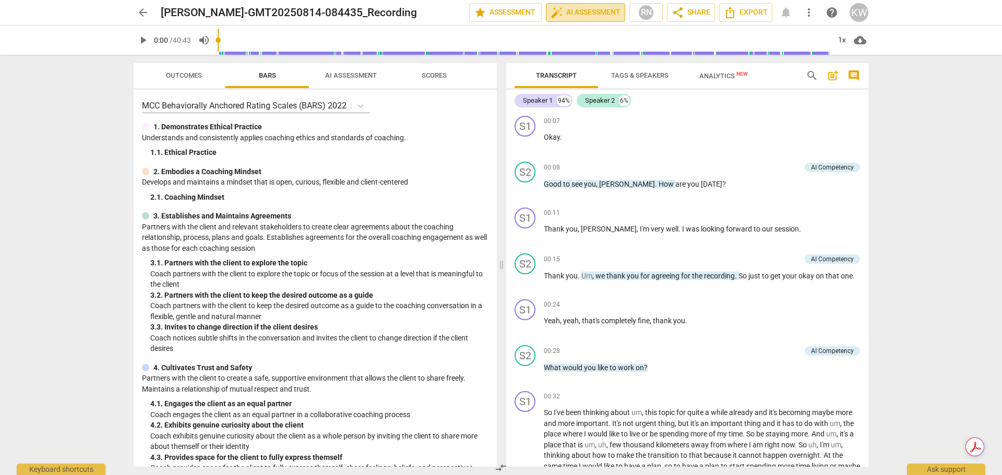
click at [590, 10] on span "auto_fix_high AI Assessment" at bounding box center [586, 12] width 70 height 13
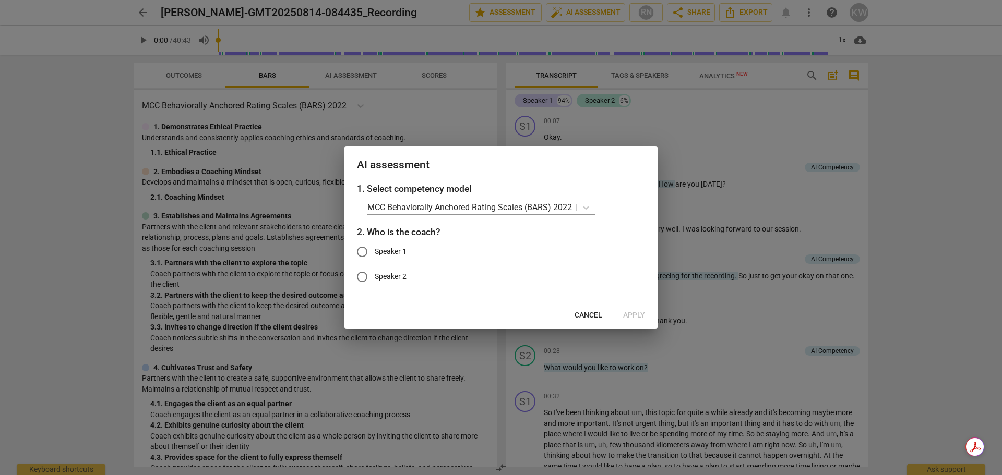
click at [363, 278] on input "Speaker 2" at bounding box center [362, 277] width 25 height 25
radio input "true"
click at [634, 314] on span "Apply" at bounding box center [634, 315] width 22 height 10
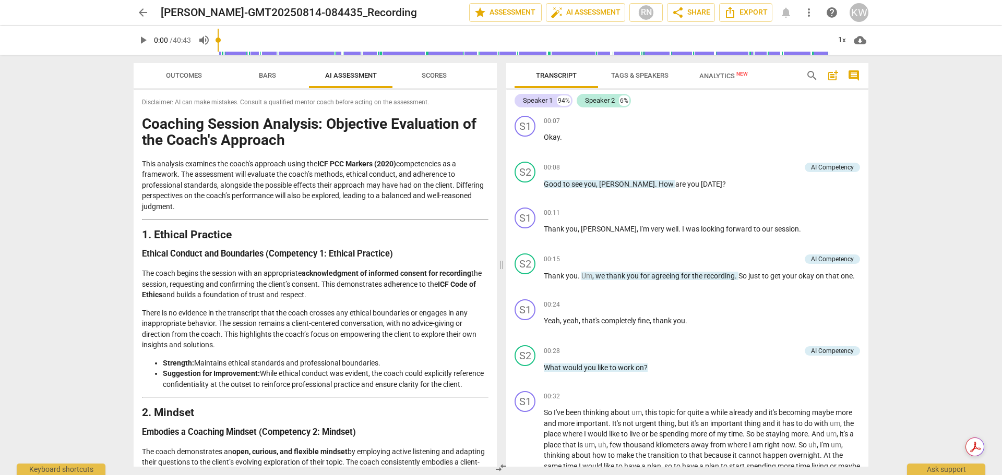
click at [146, 14] on span "arrow_back" at bounding box center [143, 12] width 13 height 13
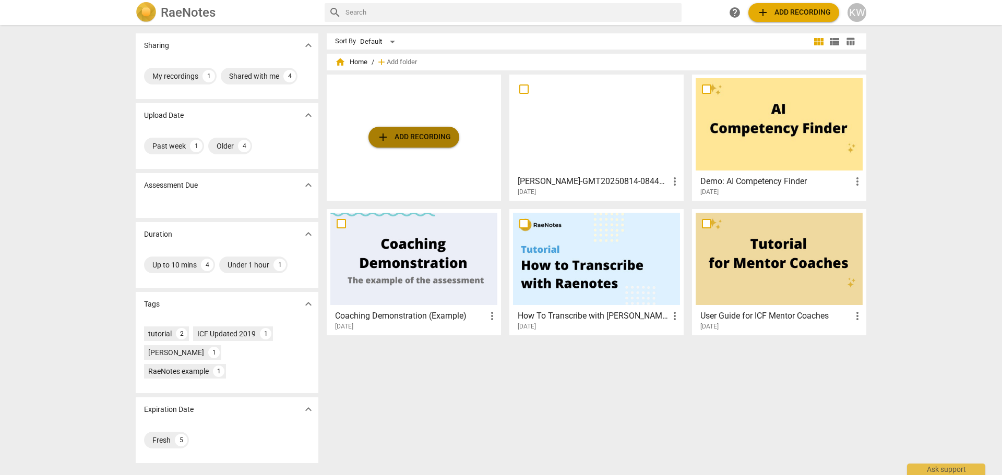
click at [425, 142] on span "add Add recording" at bounding box center [414, 137] width 74 height 13
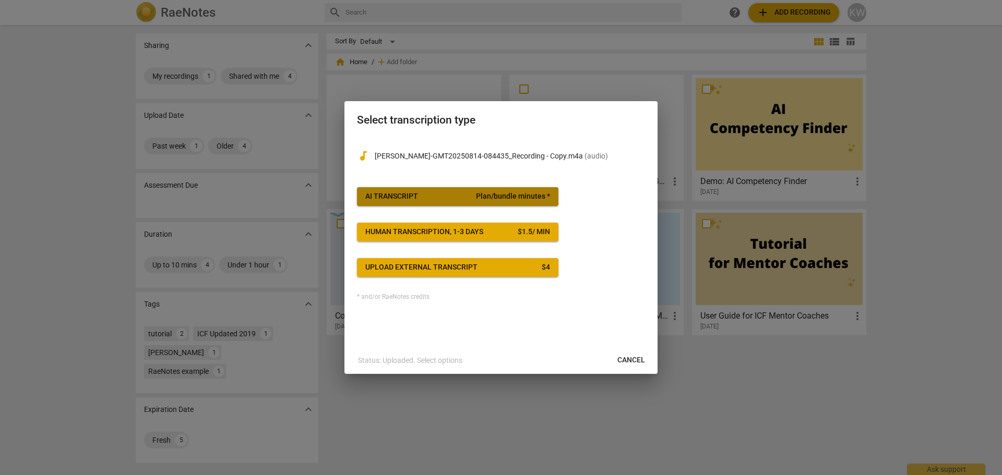
click at [467, 197] on span "AI Transcript Plan/bundle minutes *" at bounding box center [457, 197] width 185 height 10
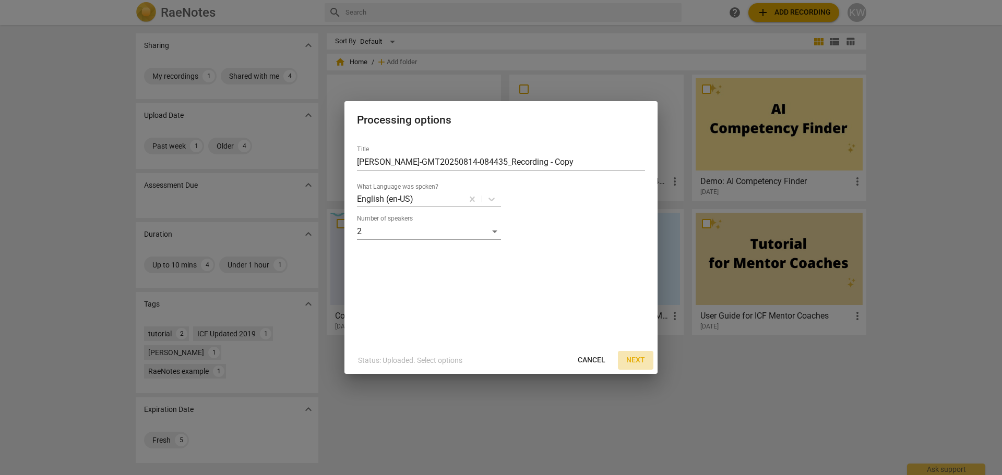
click at [632, 357] on span "Next" at bounding box center [635, 360] width 19 height 10
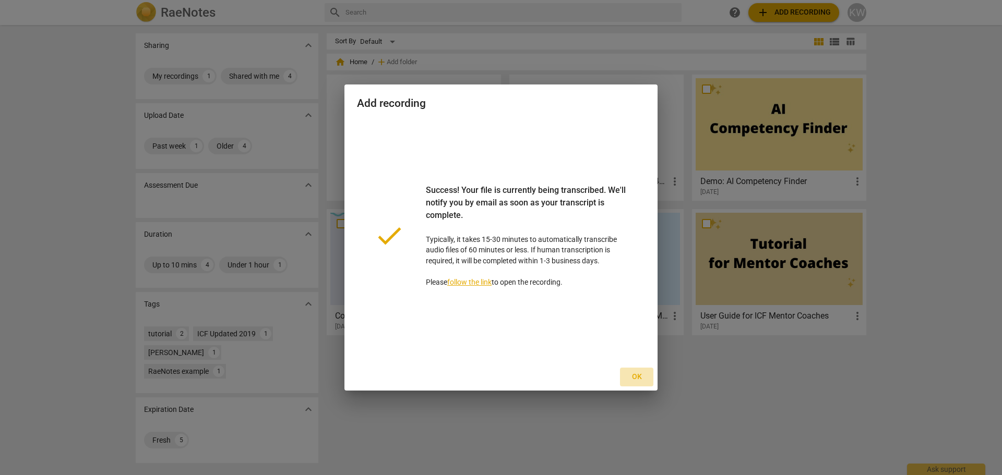
click at [636, 373] on span "Ok" at bounding box center [636, 377] width 17 height 10
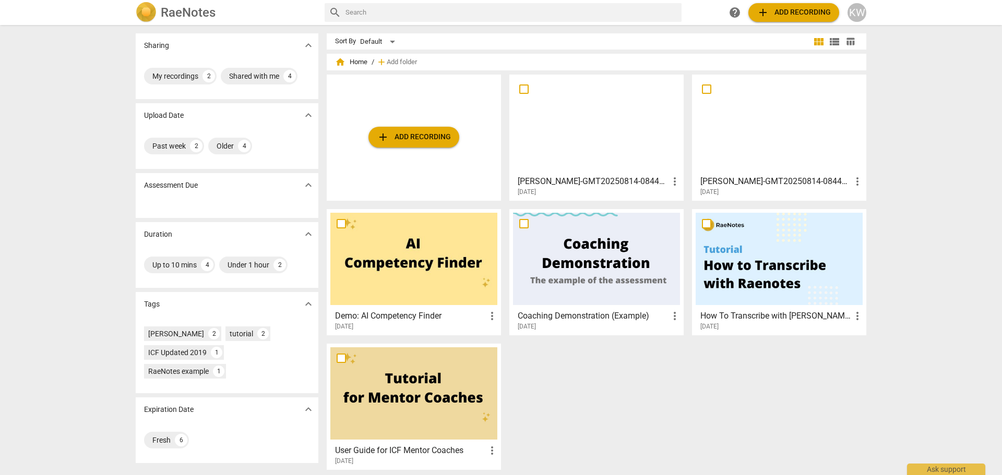
click at [413, 140] on span "add Add recording" at bounding box center [414, 137] width 74 height 13
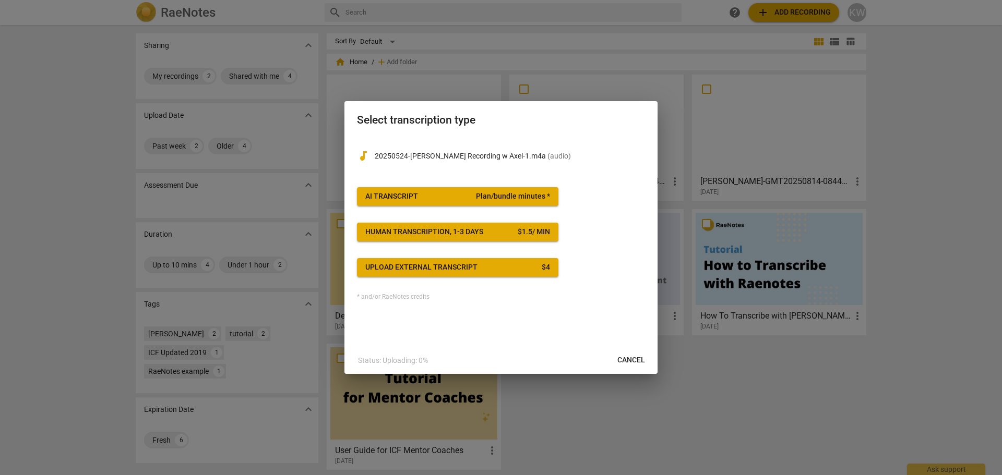
click at [423, 189] on button "AI Transcript Plan/bundle minutes *" at bounding box center [457, 196] width 201 height 19
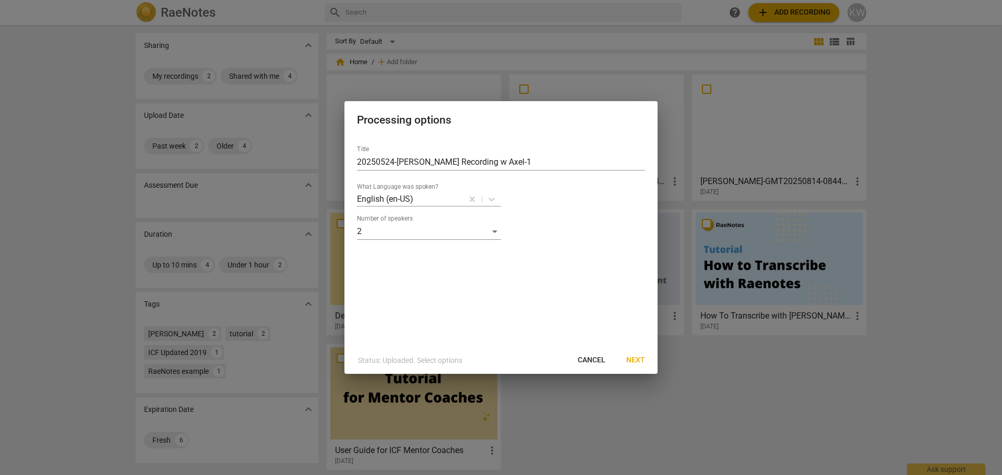
click at [637, 365] on span "Next" at bounding box center [635, 360] width 19 height 10
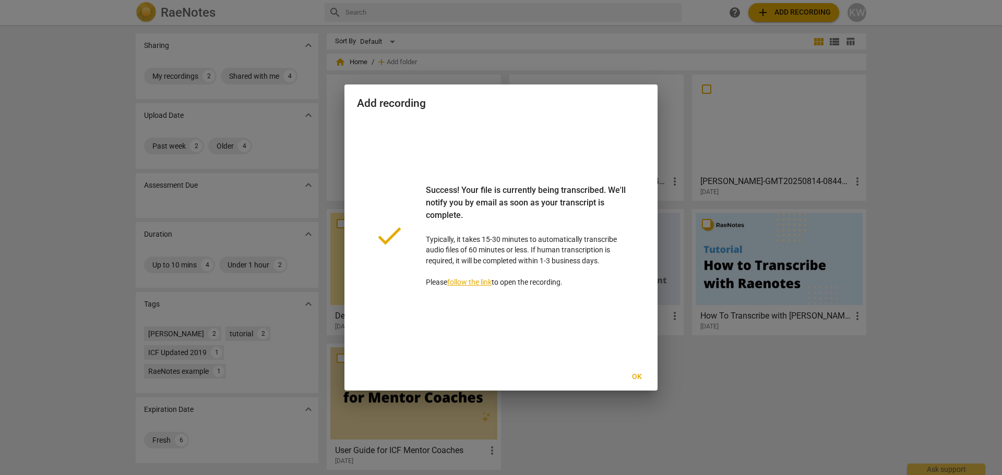
click at [632, 372] on span "Ok" at bounding box center [636, 377] width 17 height 10
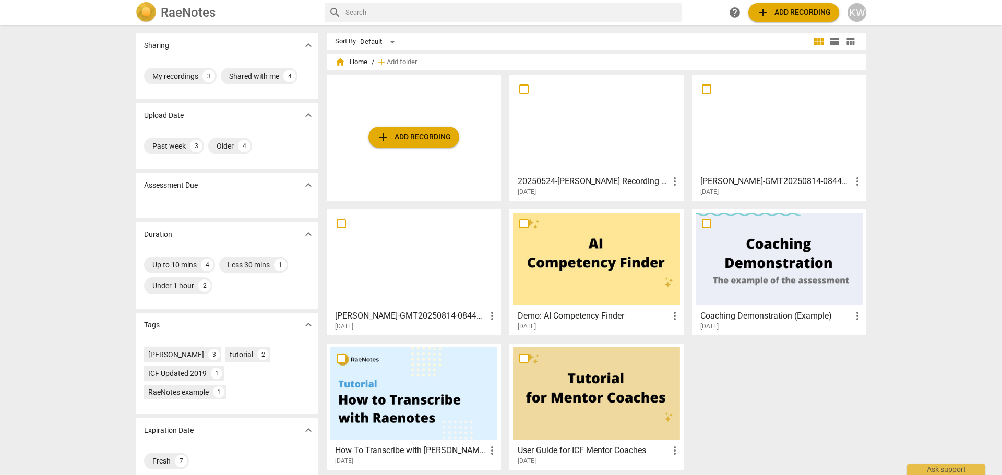
click at [437, 276] on div at bounding box center [413, 259] width 167 height 92
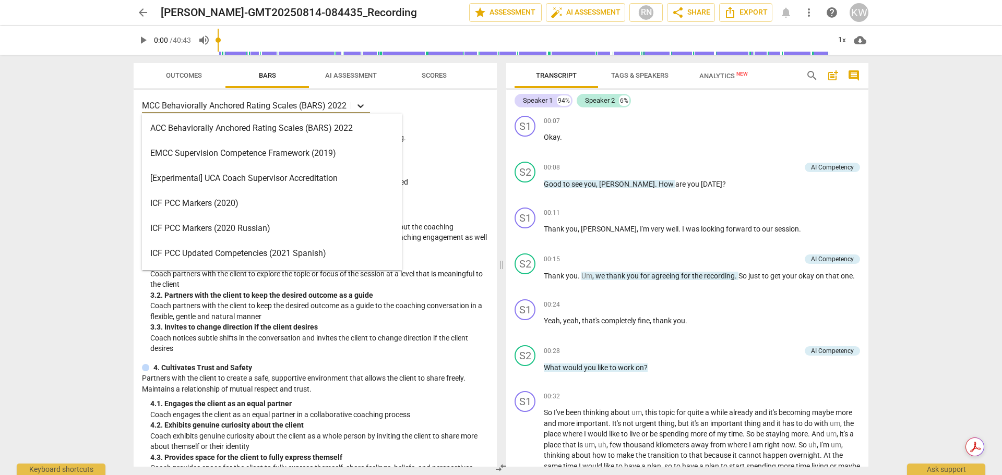
click at [359, 108] on icon at bounding box center [360, 106] width 10 height 10
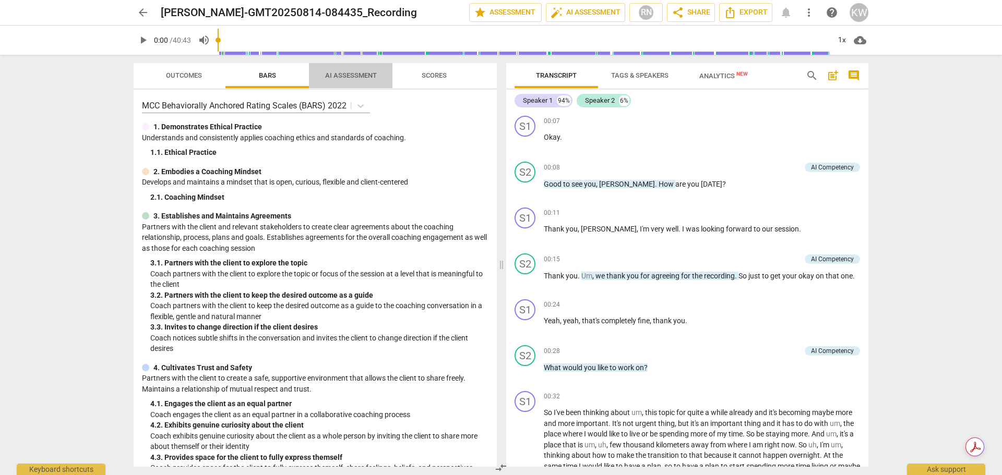
click at [351, 76] on span "AI Assessment" at bounding box center [351, 75] width 52 height 8
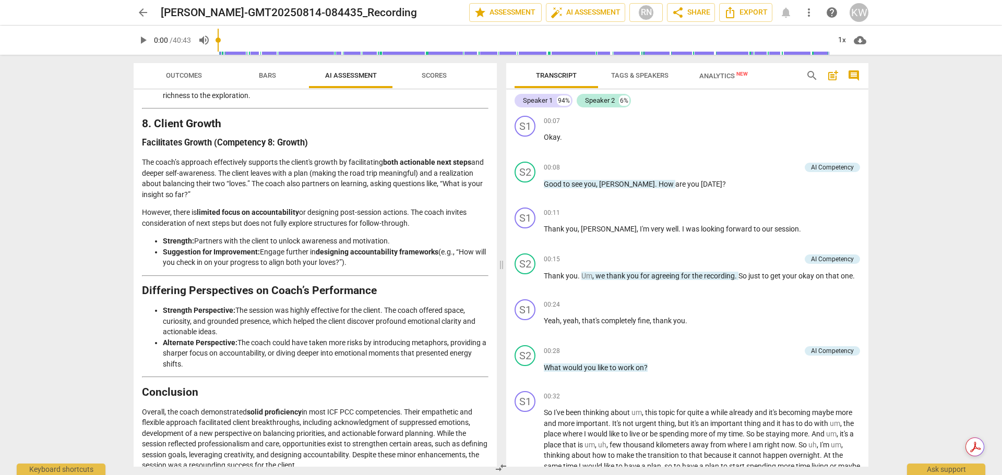
scroll to position [1539, 0]
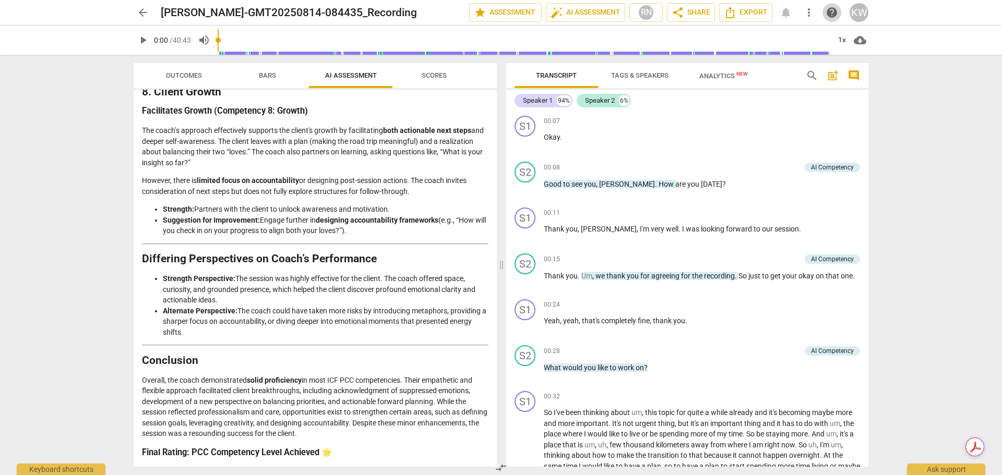
click at [830, 14] on span "help" at bounding box center [832, 12] width 13 height 13
click at [143, 17] on span "arrow_back" at bounding box center [143, 12] width 13 height 13
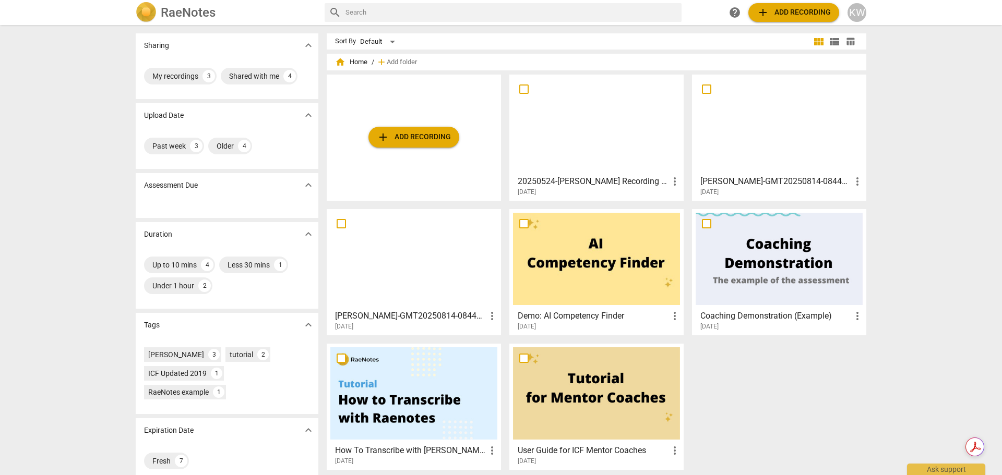
click at [772, 130] on div at bounding box center [779, 124] width 167 height 92
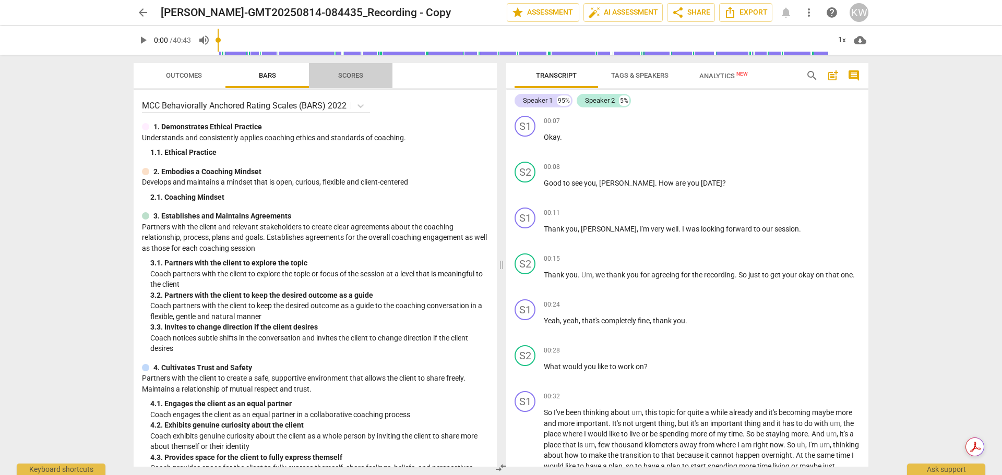
click at [355, 74] on span "Scores" at bounding box center [350, 75] width 25 height 8
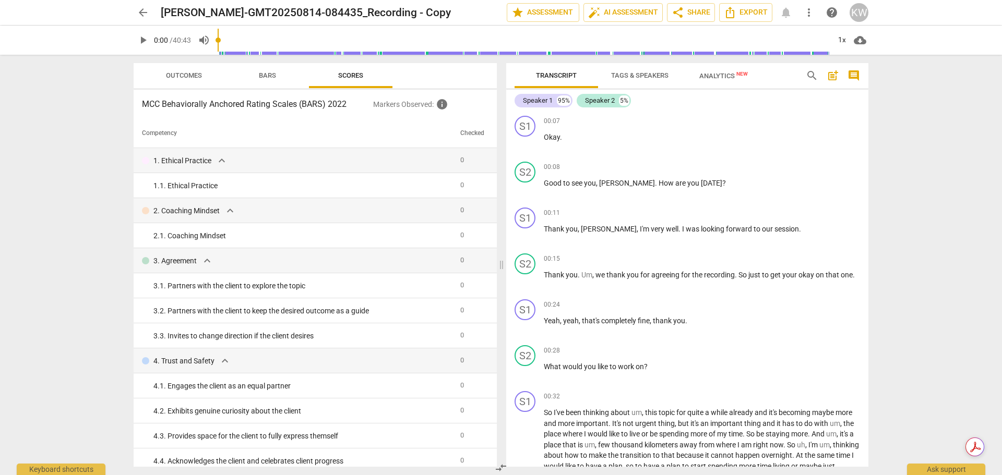
click at [265, 74] on span "Bars" at bounding box center [267, 75] width 17 height 8
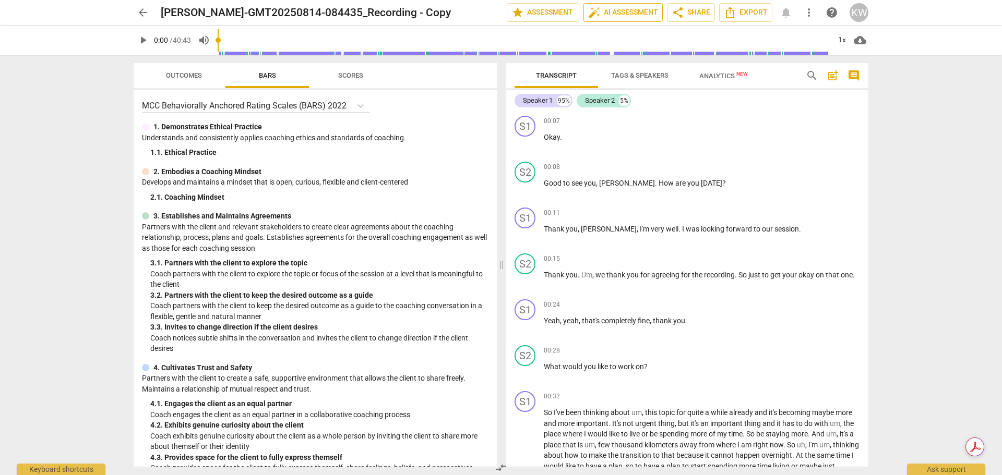
click at [609, 10] on span "auto_fix_high AI Assessment" at bounding box center [623, 12] width 70 height 13
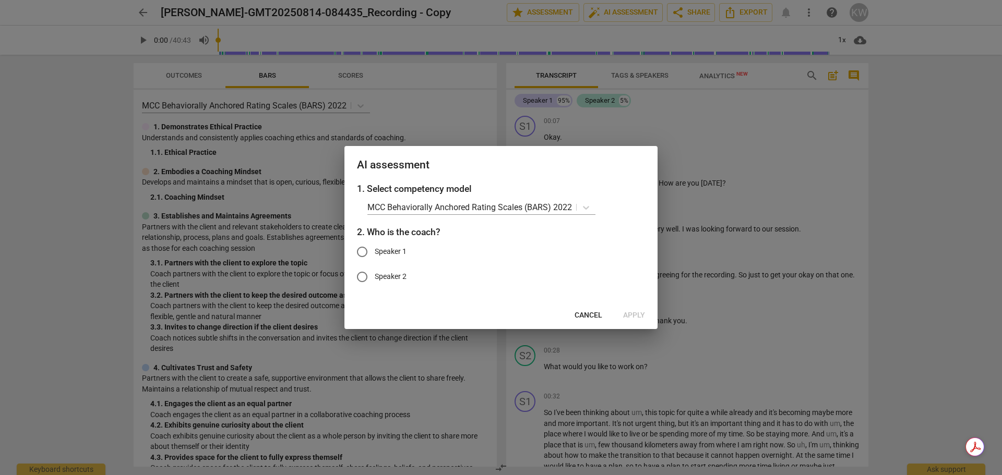
click at [362, 277] on input "Speaker 2" at bounding box center [362, 277] width 25 height 25
radio input "true"
click at [637, 313] on span "Apply" at bounding box center [634, 315] width 22 height 10
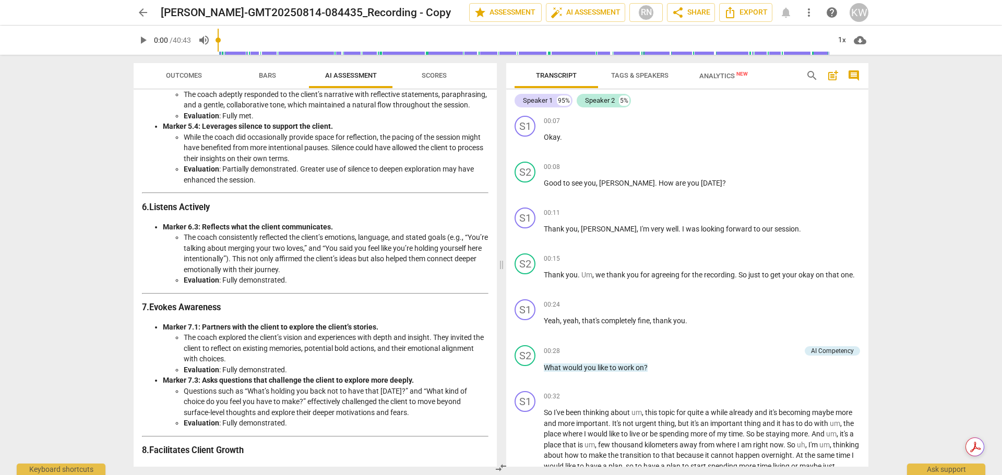
scroll to position [1480, 0]
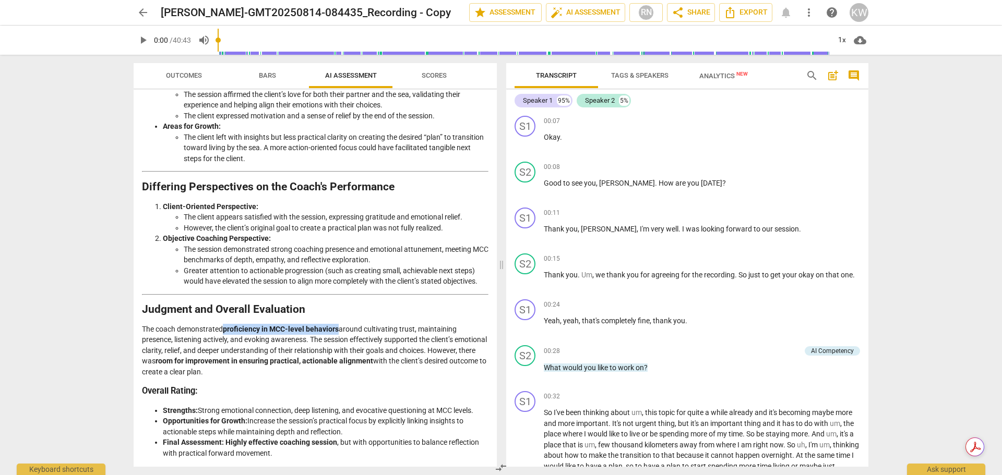
drag, startPoint x: 339, startPoint y: 326, endPoint x: 226, endPoint y: 328, distance: 112.7
click at [226, 328] on strong "proficiency in MCC-level behaviors" at bounding box center [281, 329] width 116 height 8
copy strong "proficiency in MCC-level behaviors"
click at [78, 297] on div "arrow_back [PERSON_NAME]-GMT20250814-084435_Recording - Copy edit star Assessme…" at bounding box center [501, 237] width 1002 height 475
click at [437, 70] on span "Scores" at bounding box center [434, 76] width 50 height 14
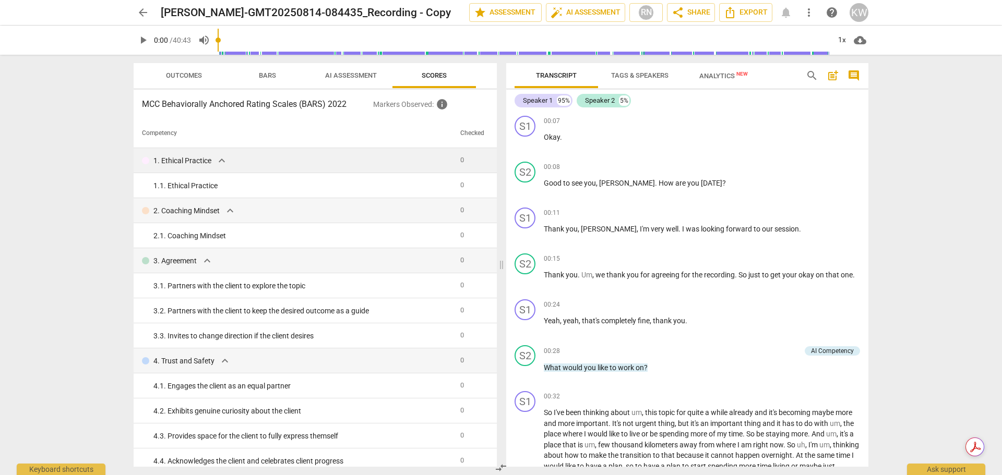
click at [492, 161] on td at bounding box center [492, 160] width 8 height 25
click at [441, 104] on span "info" at bounding box center [442, 104] width 13 height 13
click at [182, 74] on span "Outcomes" at bounding box center [184, 75] width 36 height 8
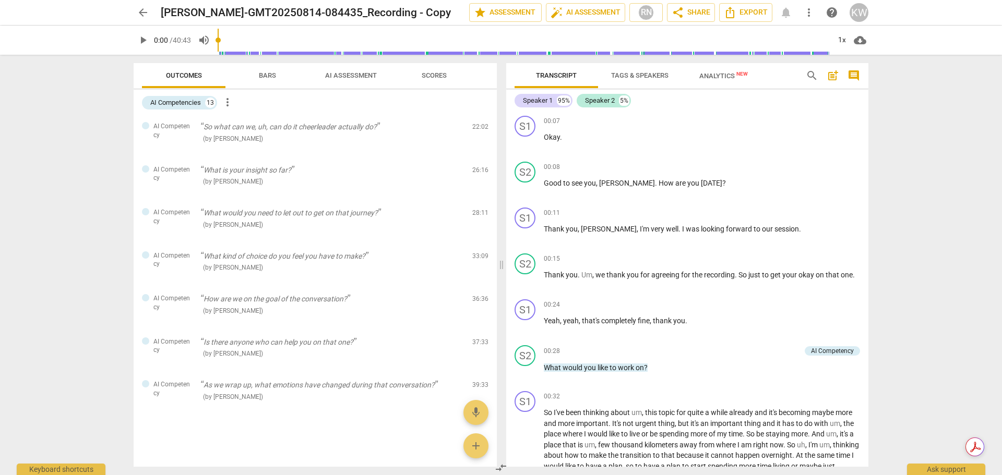
scroll to position [0, 0]
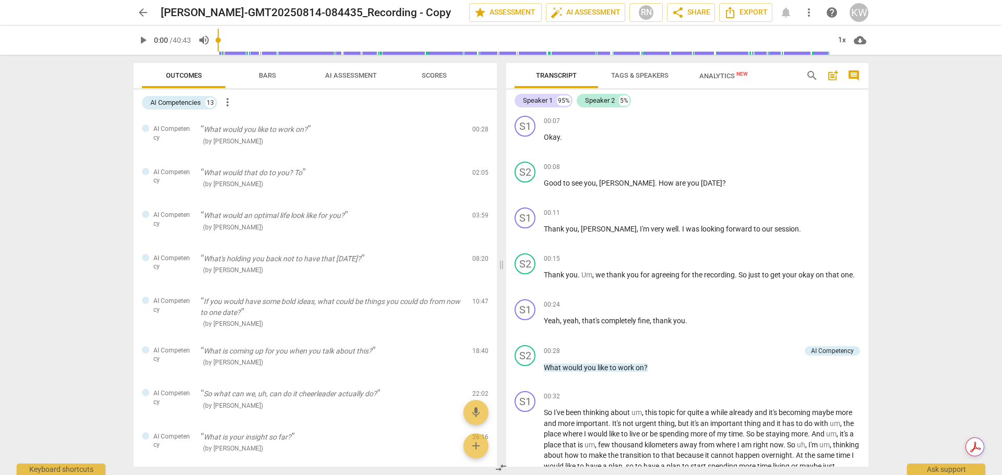
click at [267, 69] on span "Bars" at bounding box center [267, 76] width 42 height 14
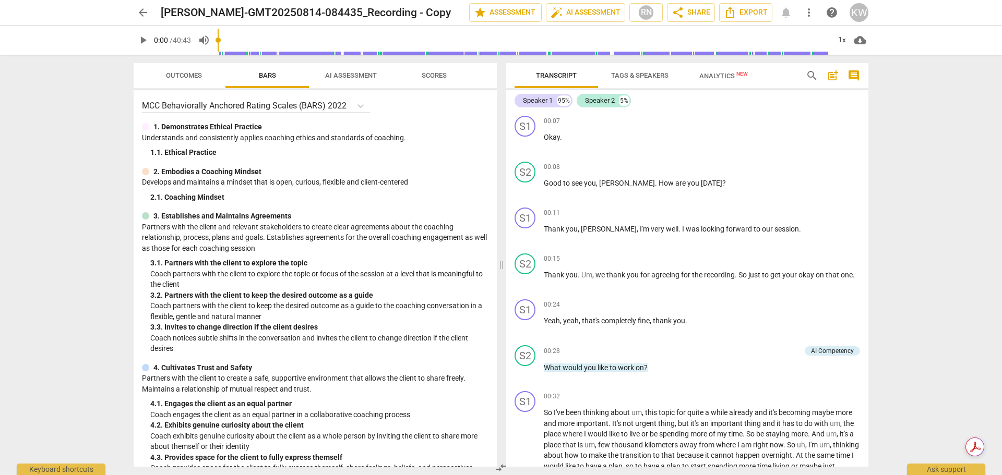
click at [355, 70] on span "AI Assessment" at bounding box center [351, 76] width 77 height 14
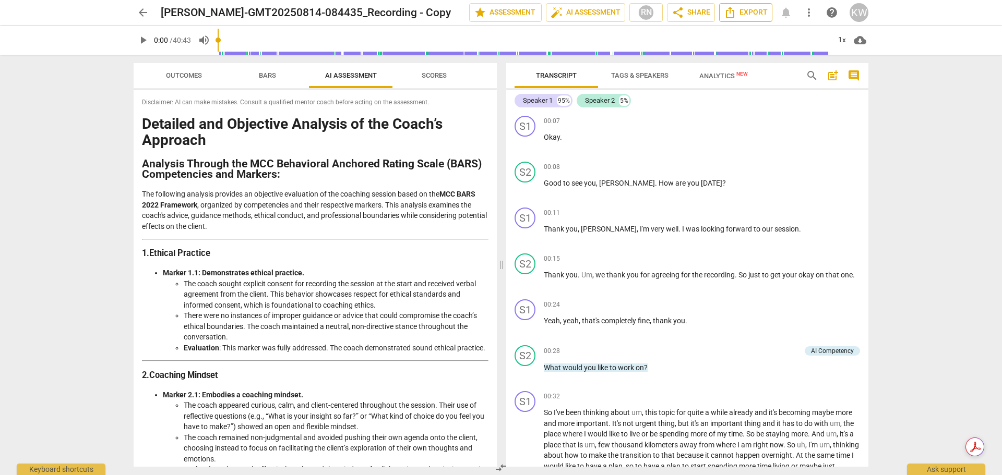
click at [753, 11] on span "Export" at bounding box center [746, 12] width 44 height 13
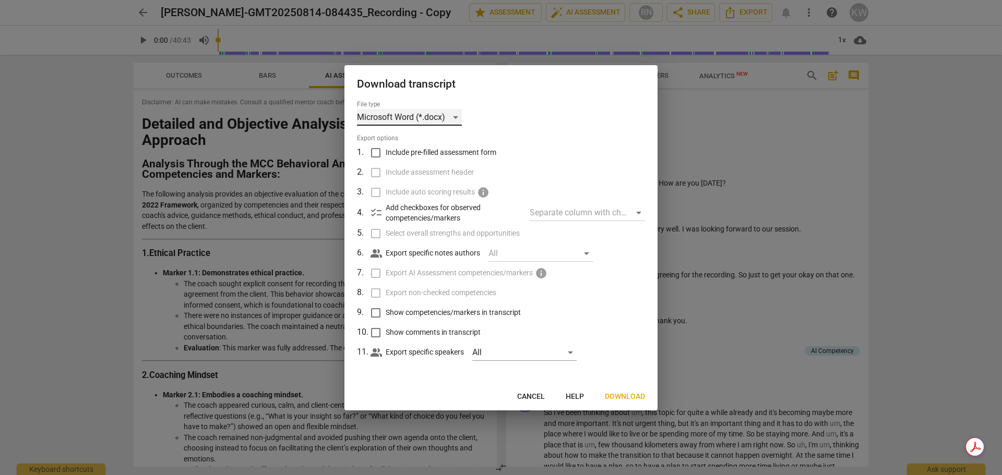
click at [461, 117] on div "Microsoft Word (*.docx)" at bounding box center [409, 117] width 105 height 17
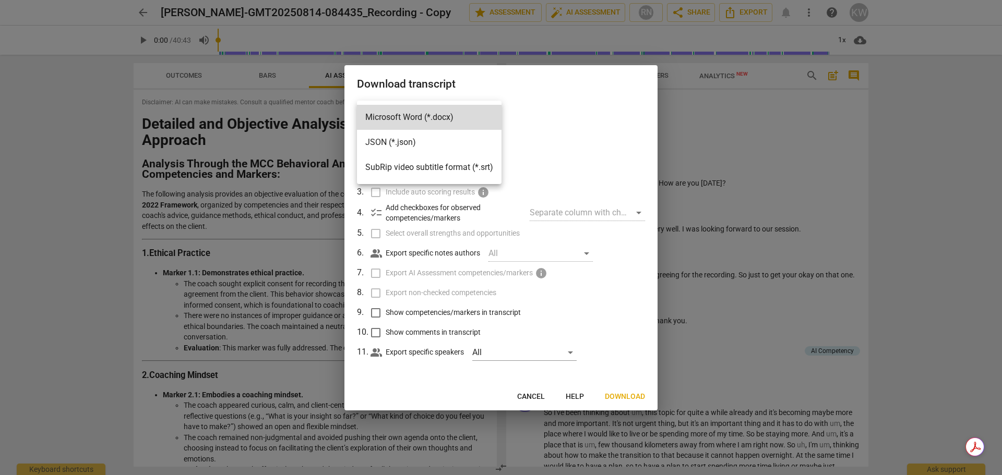
click at [546, 130] on div at bounding box center [501, 237] width 1002 height 475
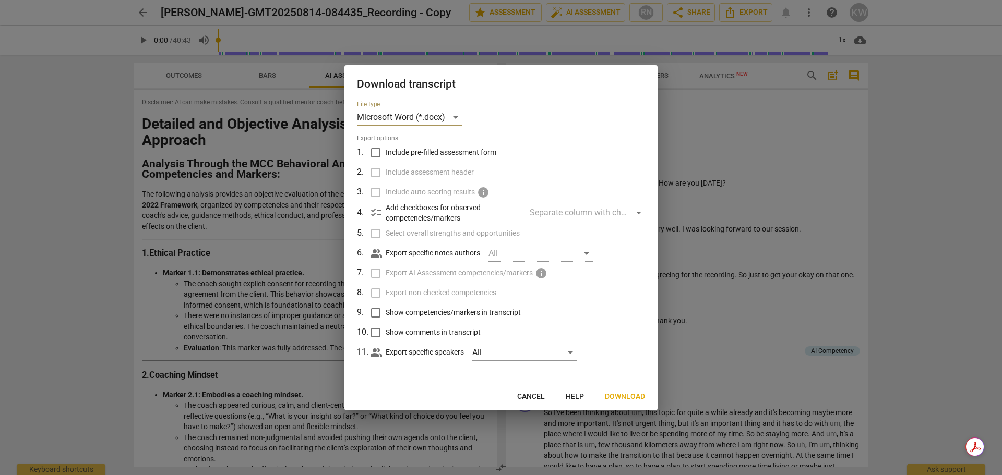
click at [380, 310] on input "Show competencies/markers in transcript" at bounding box center [376, 313] width 20 height 20
checkbox input "true"
click at [377, 329] on input "Show comments in transcript" at bounding box center [376, 333] width 20 height 20
checkbox input "true"
click at [637, 396] on span "Download" at bounding box center [625, 397] width 40 height 10
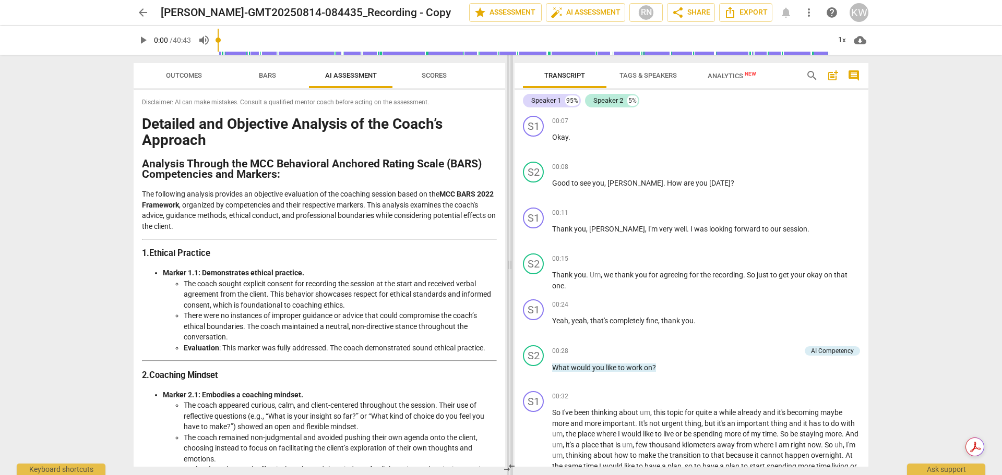
drag, startPoint x: 499, startPoint y: 154, endPoint x: 508, endPoint y: 410, distance: 256.4
click at [508, 410] on span at bounding box center [510, 265] width 6 height 421
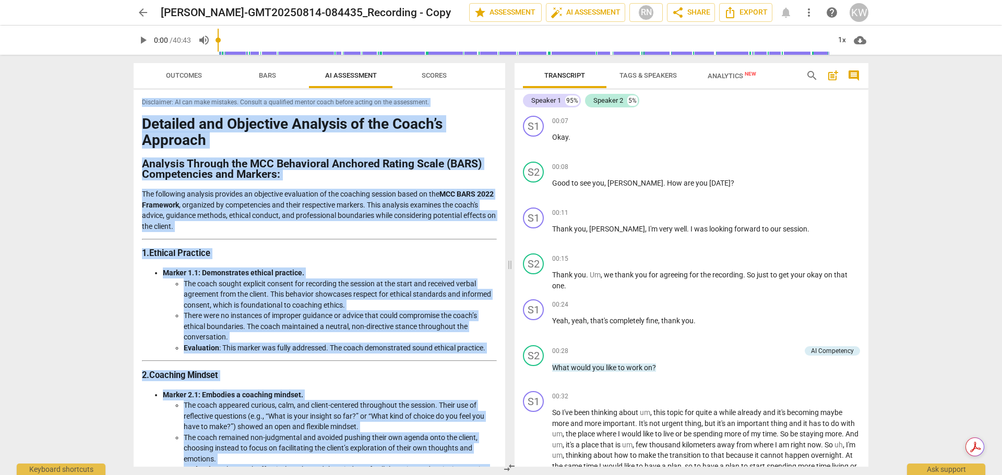
drag, startPoint x: 284, startPoint y: 457, endPoint x: 123, endPoint y: 103, distance: 389.5
click at [123, 103] on div "arrow_back [PERSON_NAME]-GMT20250814-084435_Recording - Copy edit star Assessme…" at bounding box center [501, 237] width 1002 height 475
copy div "Loremips Dolo SI Ametconsec Adipis Elitseddoe: TE inc utla etdolore. Magnaal e …"
click at [75, 200] on div "arrow_back [PERSON_NAME]-GMT20250814-084435_Recording - Copy edit star Assessme…" at bounding box center [501, 237] width 1002 height 475
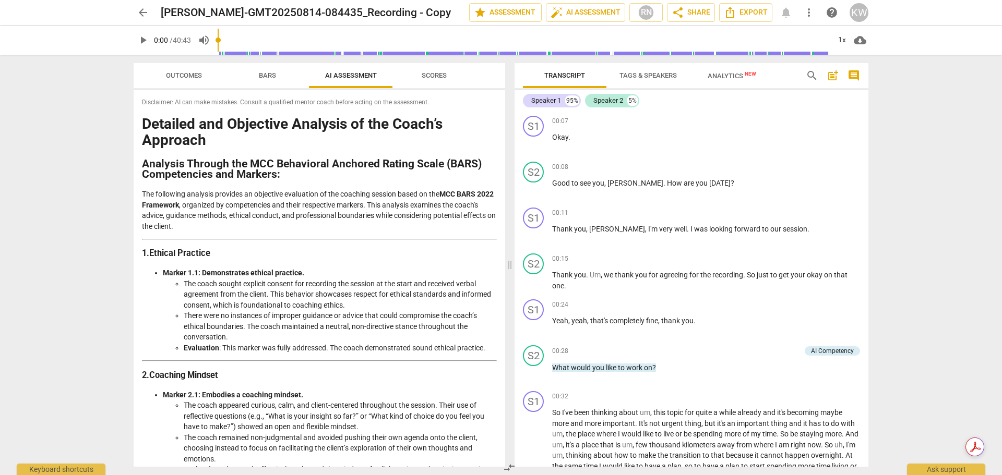
click at [140, 12] on span "arrow_back" at bounding box center [143, 12] width 13 height 13
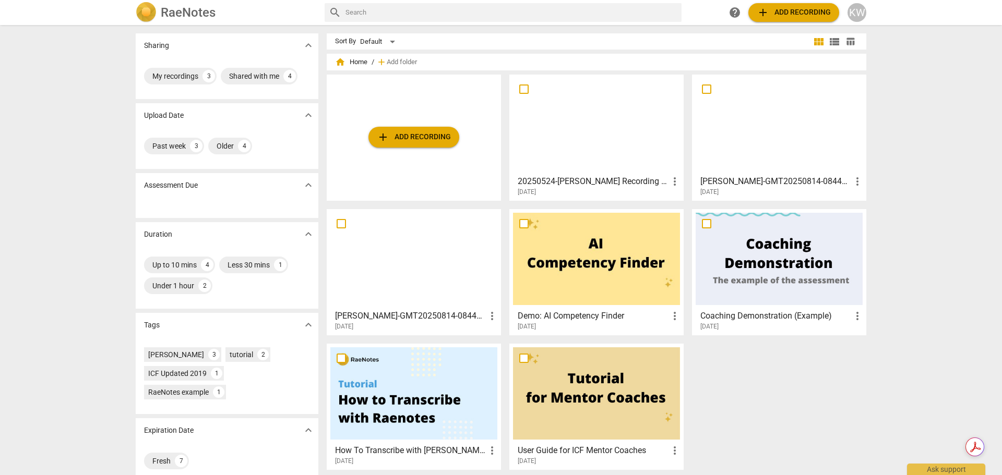
click at [582, 127] on div at bounding box center [596, 124] width 167 height 92
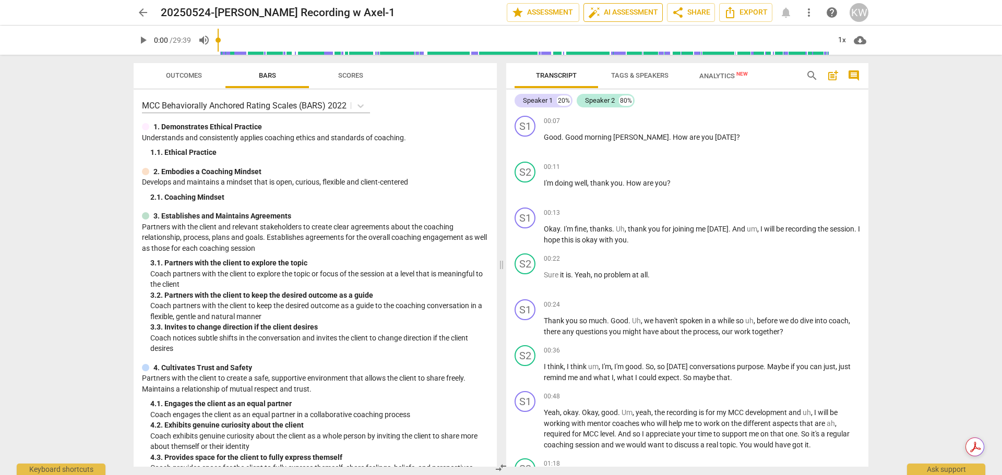
click at [606, 13] on span "auto_fix_high AI Assessment" at bounding box center [623, 12] width 70 height 13
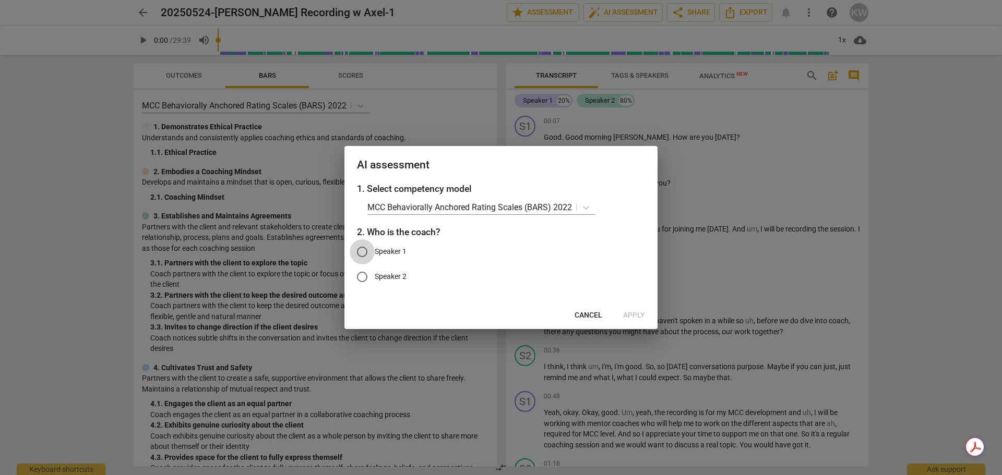
click at [362, 253] on input "Speaker 1" at bounding box center [362, 252] width 25 height 25
radio input "true"
click at [635, 314] on span "Apply" at bounding box center [634, 315] width 22 height 10
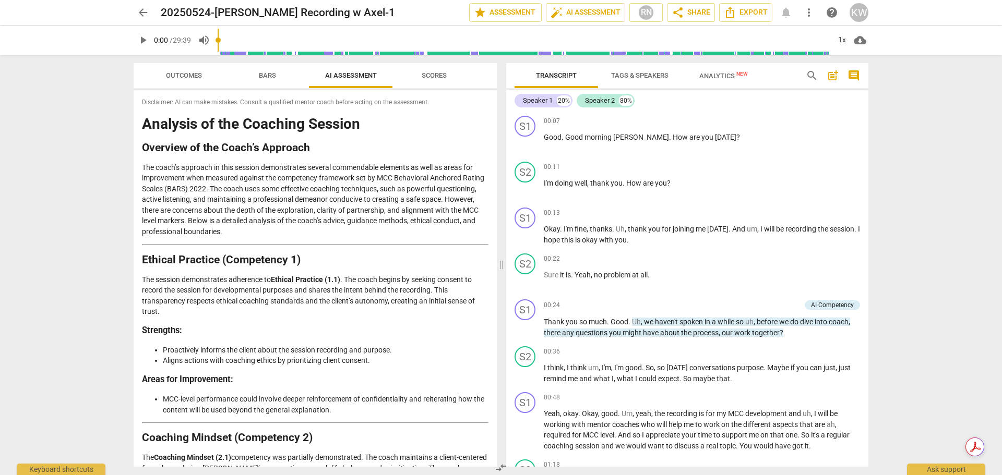
click at [943, 209] on div "arrow_back 20250524-[PERSON_NAME] Recording w Axel-1 edit star Assessment auto_…" at bounding box center [501, 237] width 1002 height 475
click at [144, 11] on span "arrow_back" at bounding box center [143, 12] width 13 height 13
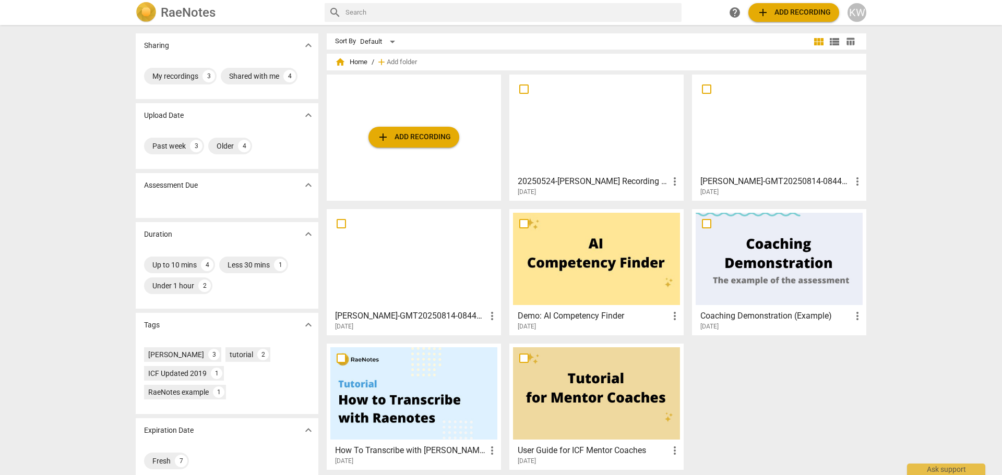
click at [790, 136] on div at bounding box center [779, 124] width 167 height 92
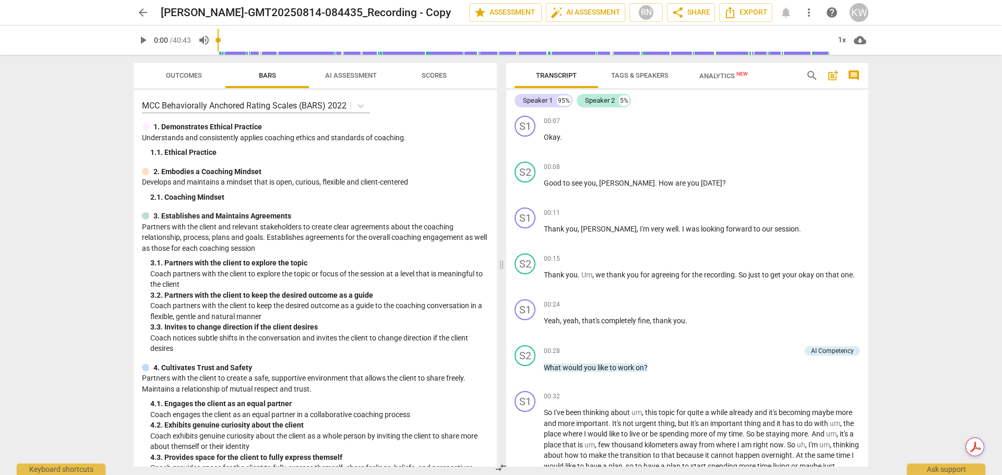
click at [354, 73] on span "AI Assessment" at bounding box center [351, 75] width 52 height 8
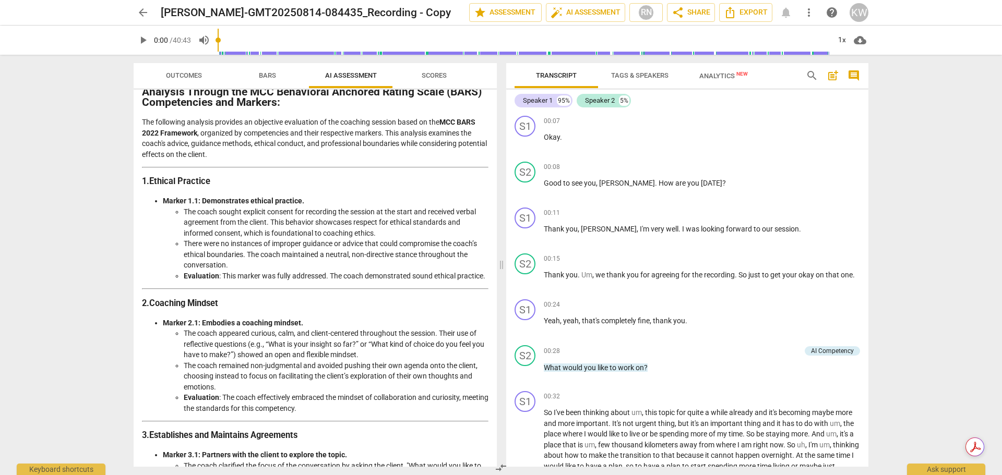
scroll to position [74, 0]
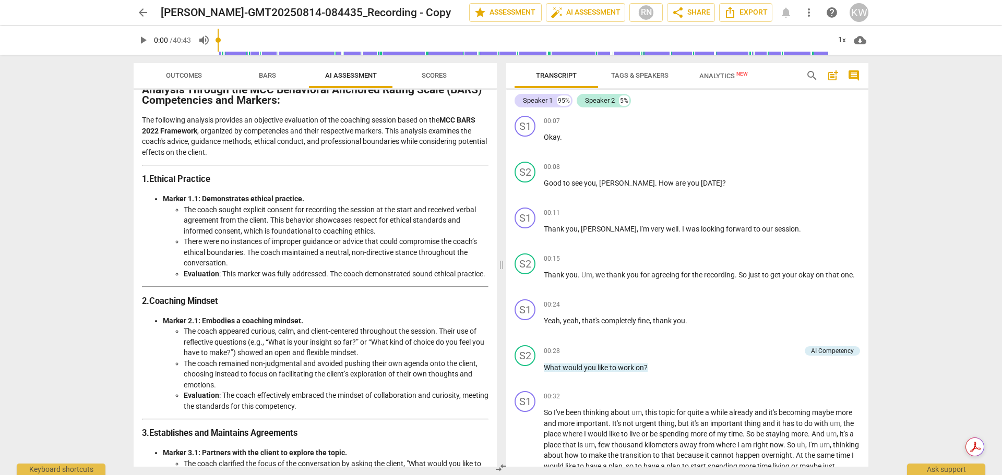
click at [176, 78] on span "Outcomes" at bounding box center [184, 75] width 36 height 8
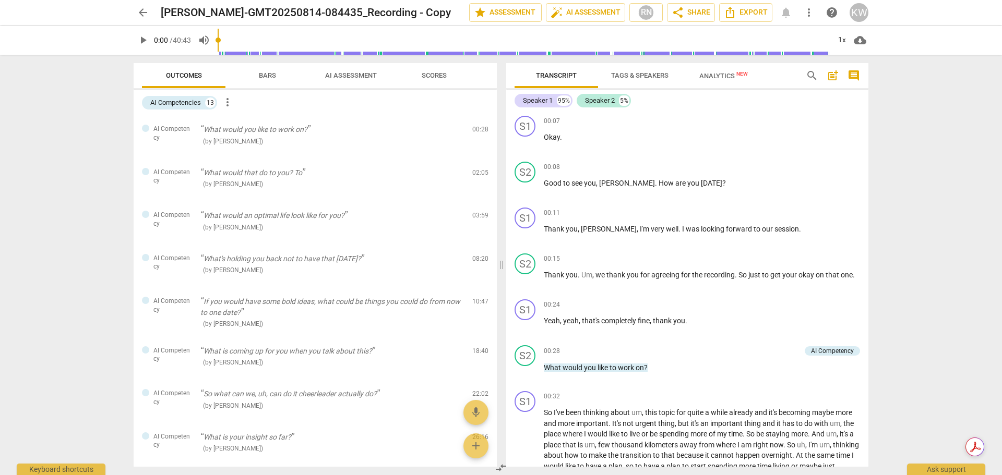
click at [276, 71] on span "Bars" at bounding box center [267, 76] width 42 height 14
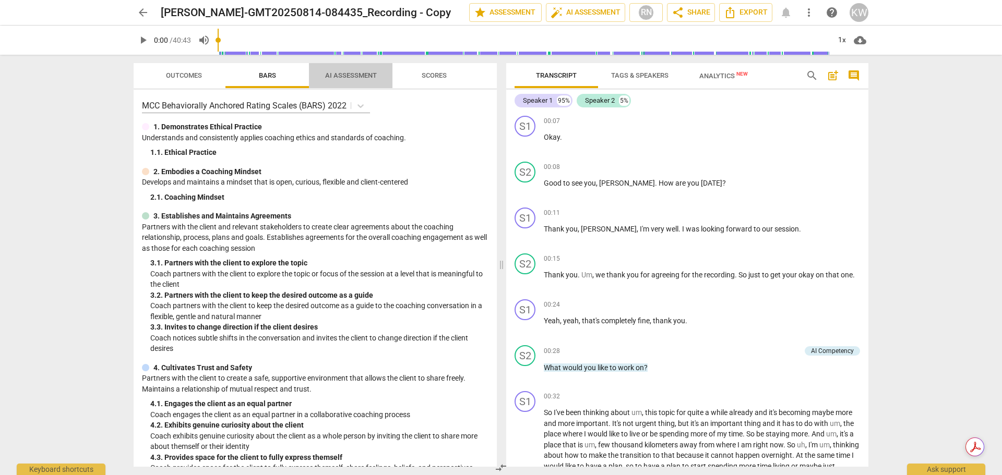
click at [354, 69] on span "AI Assessment" at bounding box center [351, 76] width 77 height 14
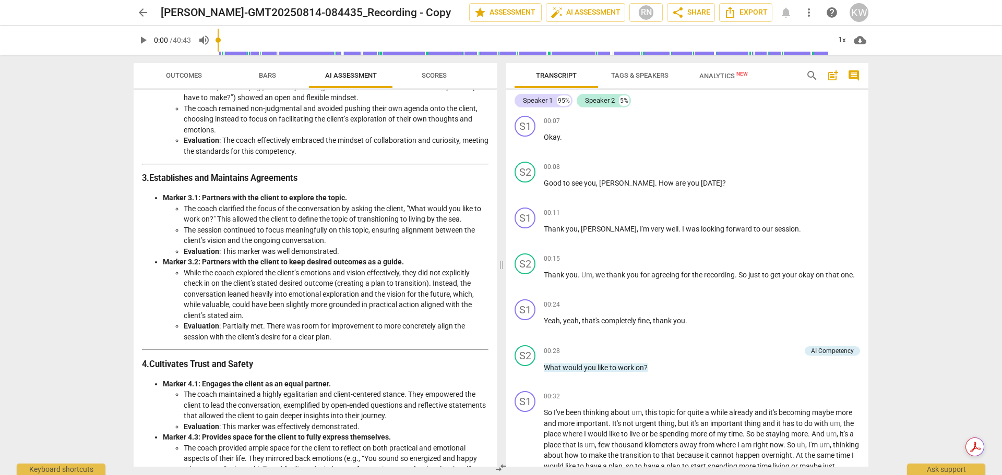
scroll to position [339, 0]
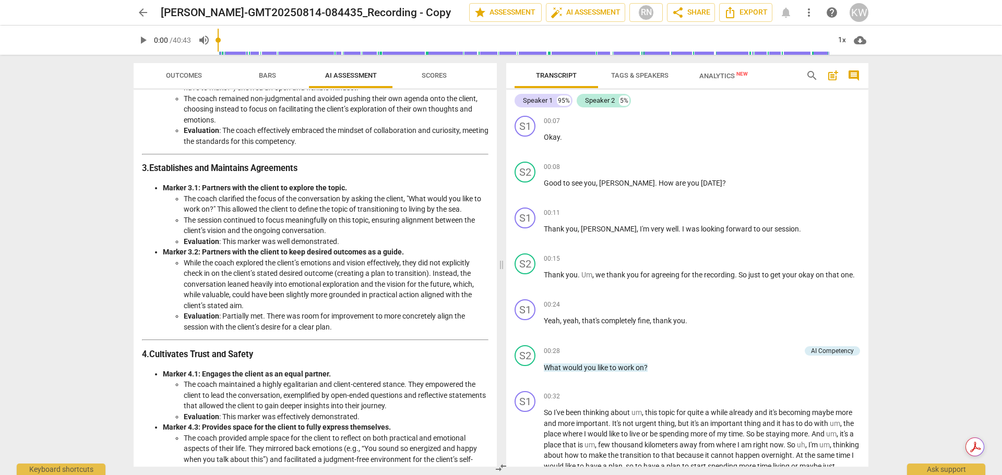
click at [402, 292] on li "While the coach explored the client’s emotions and vision effectively, they did…" at bounding box center [336, 285] width 305 height 54
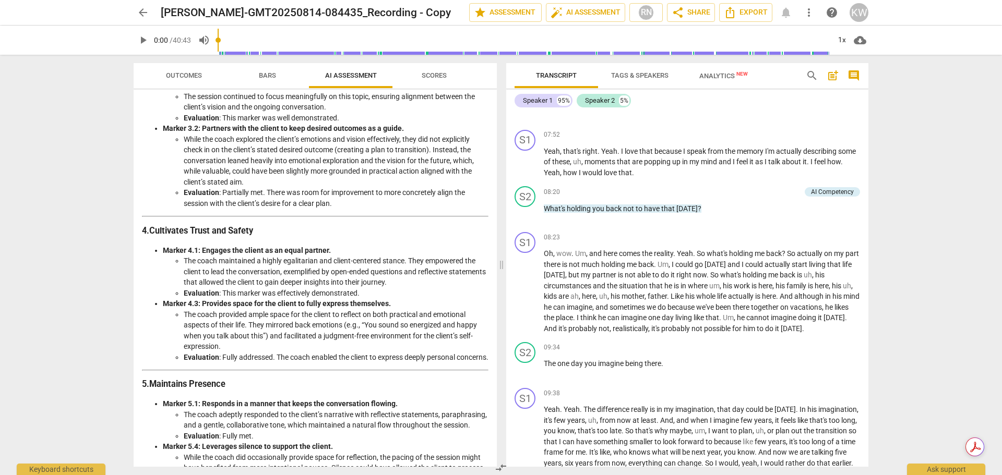
scroll to position [1221, 0]
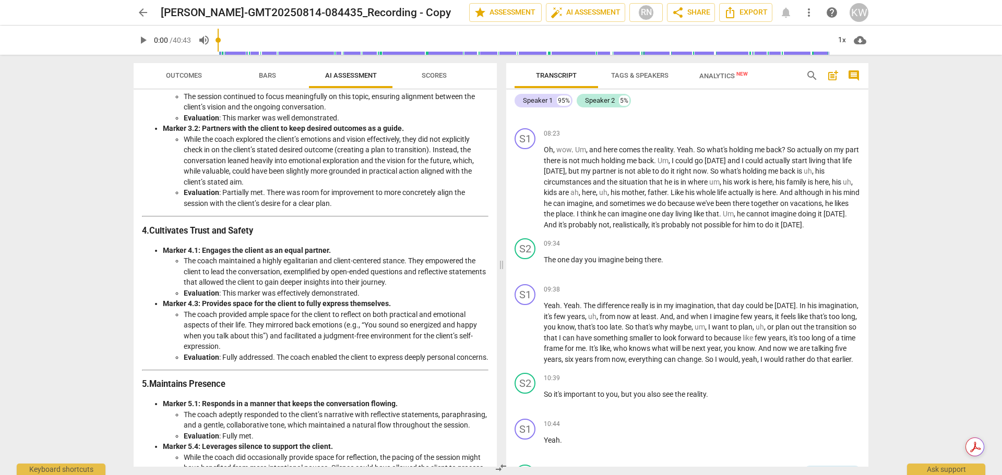
click at [813, 75] on span "search" at bounding box center [812, 75] width 13 height 13
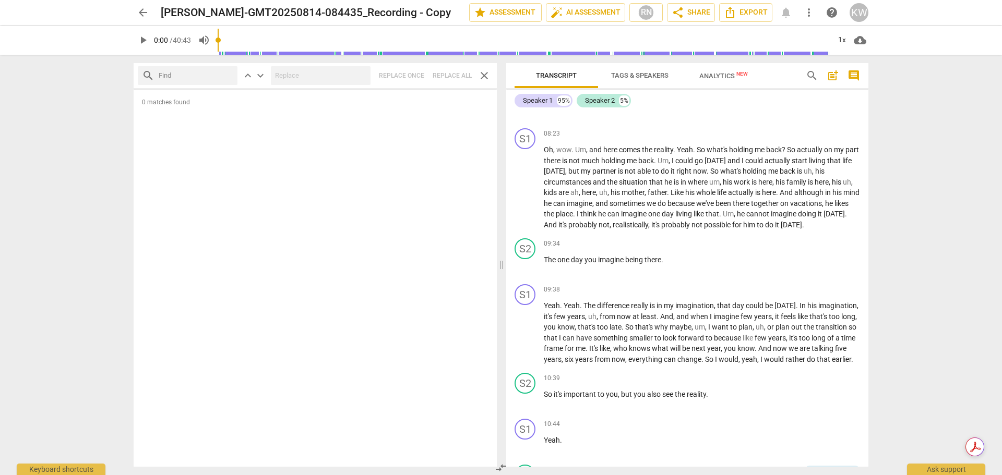
click at [485, 79] on span "close" at bounding box center [484, 75] width 13 height 13
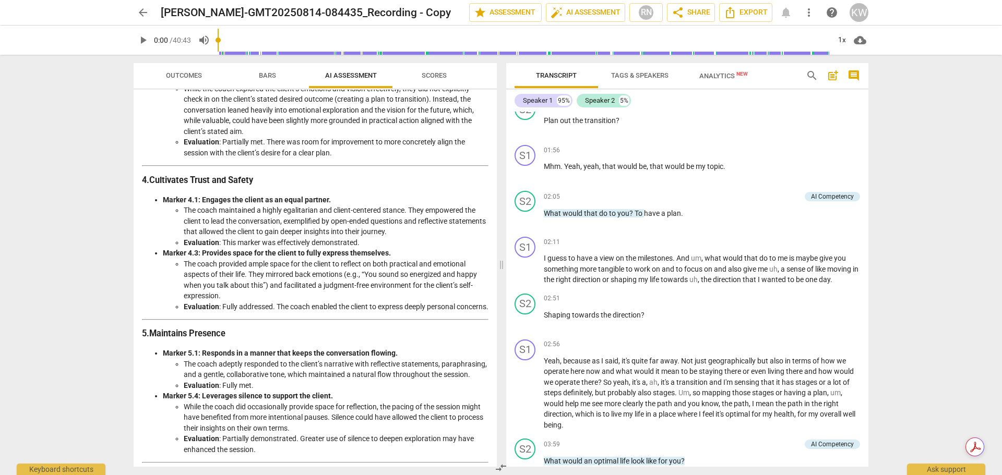
scroll to position [527, 0]
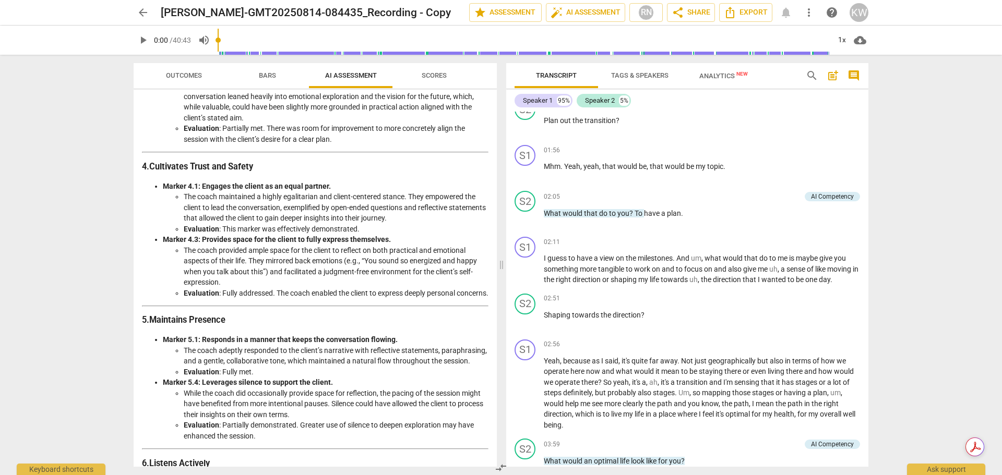
drag, startPoint x: 864, startPoint y: 153, endPoint x: 865, endPoint y: 146, distance: 7.3
click at [865, 146] on div "S1 play_arrow pause 00:07 + Add competency keyboard_arrow_right Okay . S2 play_…" at bounding box center [687, 289] width 362 height 355
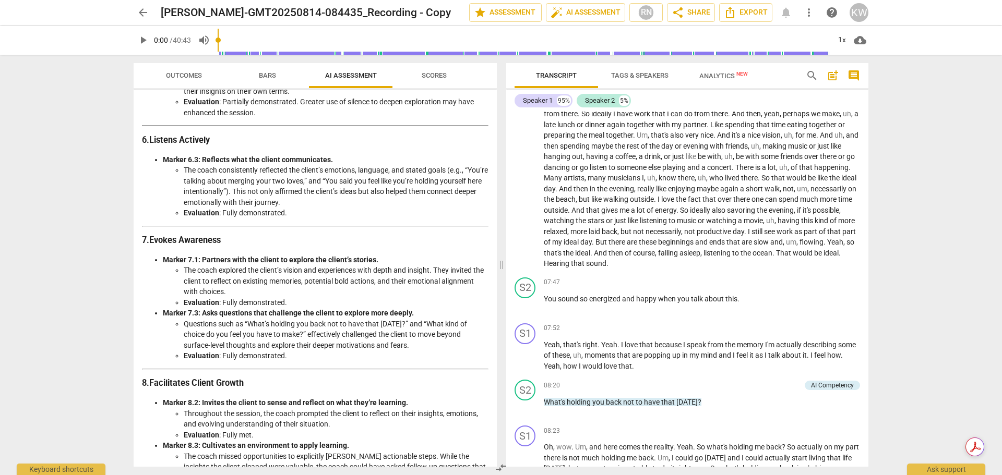
scroll to position [855, 0]
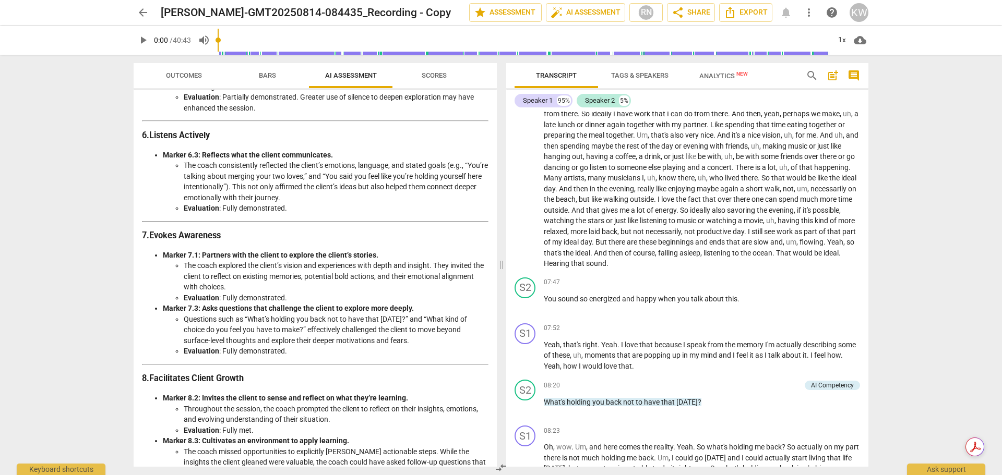
click at [431, 203] on li "The coach consistently reflected the client’s emotions, language, and stated go…" at bounding box center [336, 181] width 305 height 43
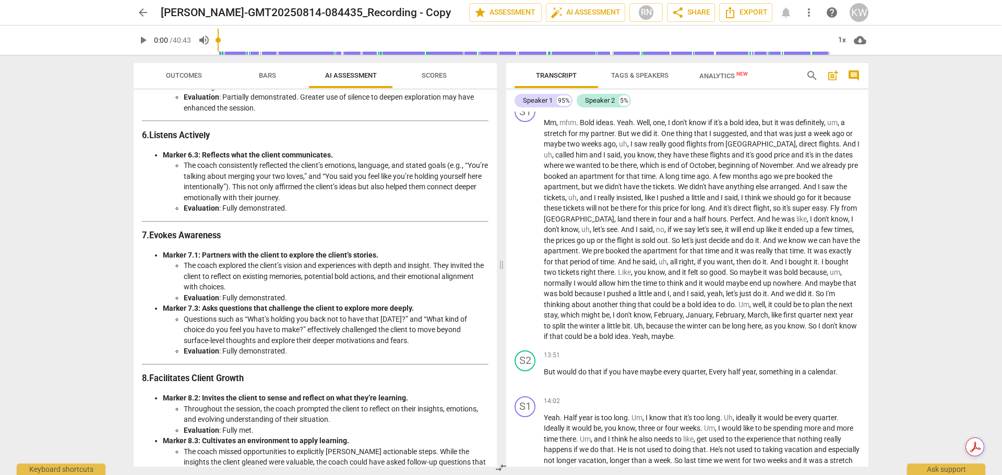
scroll to position [1593, 0]
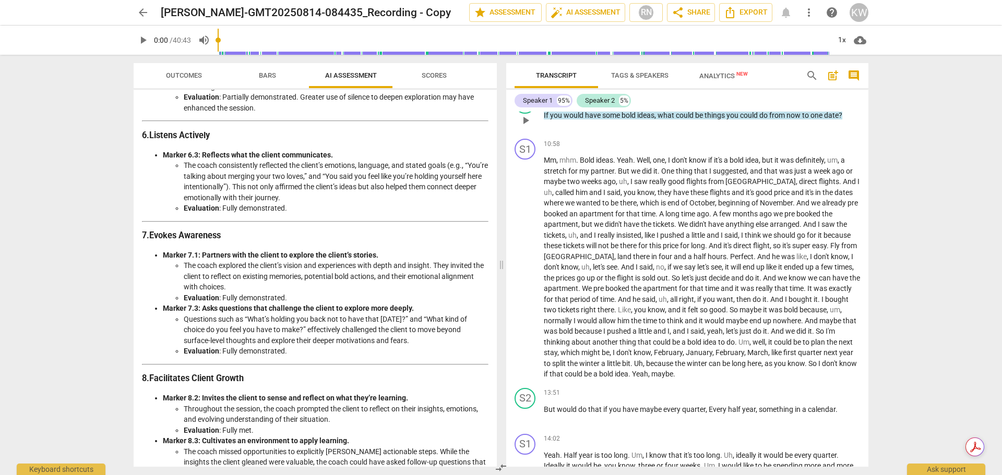
click at [847, 103] on div "AI Competency" at bounding box center [832, 98] width 43 height 9
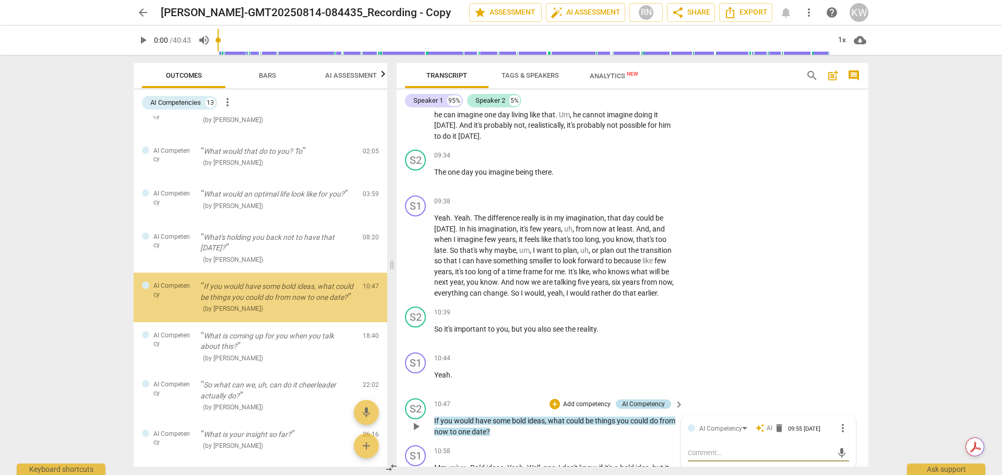
scroll to position [1485, 0]
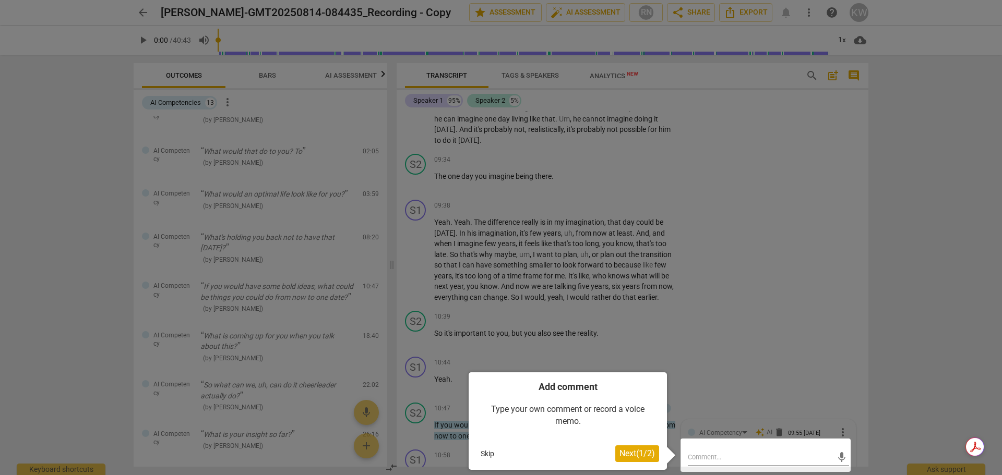
click at [483, 454] on button "Skip" at bounding box center [487, 454] width 22 height 16
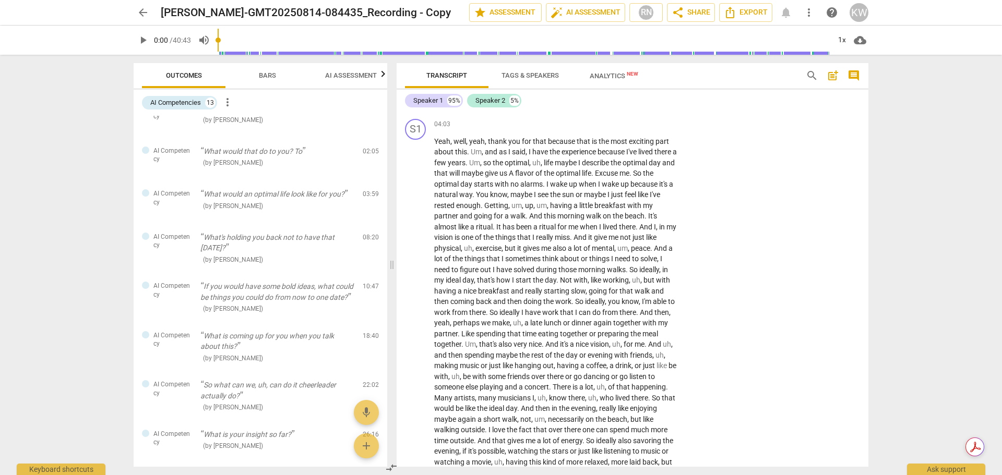
scroll to position [0, 0]
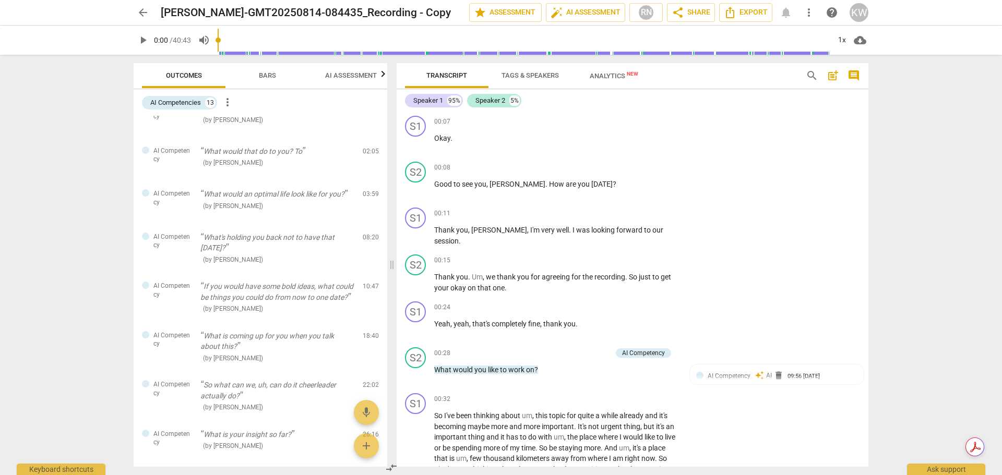
click at [441, 77] on span "Transcript" at bounding box center [446, 75] width 41 height 8
click at [874, 349] on div "Transcript Tags & Speakers Analytics New search post_add comment Speaker 1 95% …" at bounding box center [634, 265] width 484 height 421
click at [615, 84] on button "Analytics New" at bounding box center [613, 75] width 83 height 25
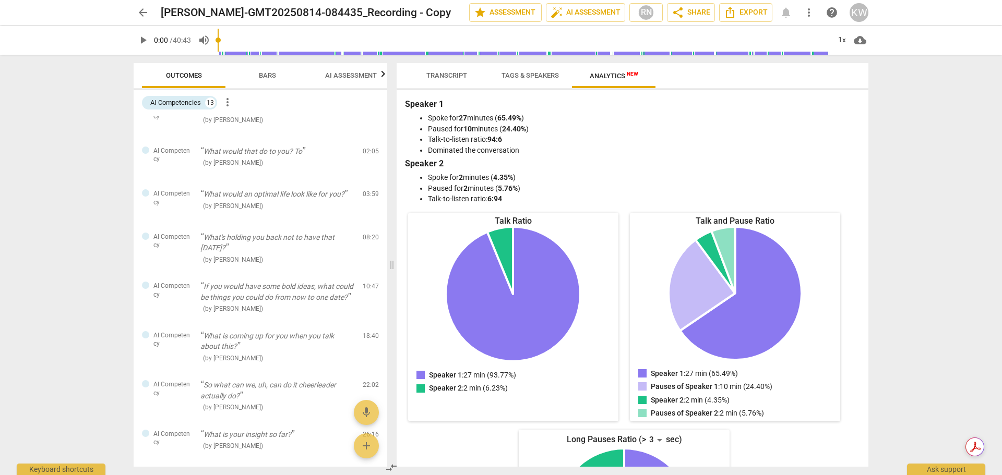
click at [527, 80] on span "Tags & Speakers" at bounding box center [530, 76] width 82 height 14
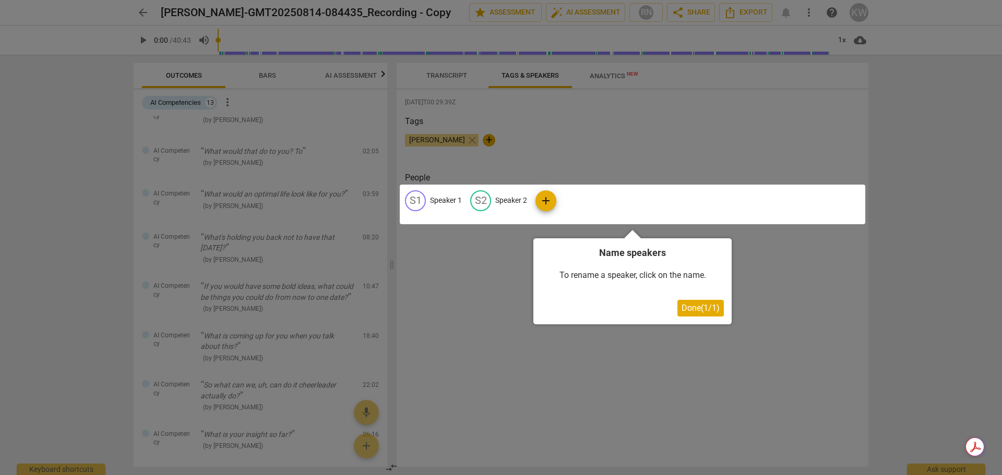
click at [514, 201] on div at bounding box center [632, 205] width 465 height 40
click at [539, 196] on div at bounding box center [632, 205] width 465 height 40
click at [547, 201] on div at bounding box center [632, 205] width 465 height 40
click at [699, 309] on span "Done ( 1 / 1 )" at bounding box center [701, 308] width 38 height 10
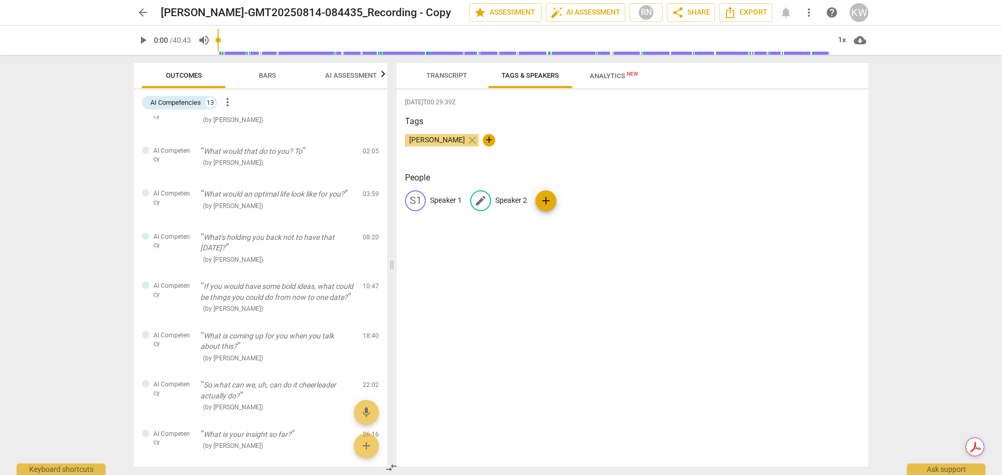
drag, startPoint x: 482, startPoint y: 140, endPoint x: 510, endPoint y: 197, distance: 63.0
click at [510, 197] on div "[DATE]T00:29:39Z Tags [PERSON_NAME] close + People S1 Speaker 1 edit Speaker 2 …" at bounding box center [633, 278] width 472 height 377
click at [545, 200] on span "add" at bounding box center [546, 201] width 13 height 13
click at [521, 235] on div "[DATE]T00:29:39Z Tags [PERSON_NAME] close + People S1 Speaker 1 S2 Speaker 2 ad…" at bounding box center [633, 278] width 472 height 377
click at [440, 73] on span "Transcript" at bounding box center [446, 75] width 41 height 8
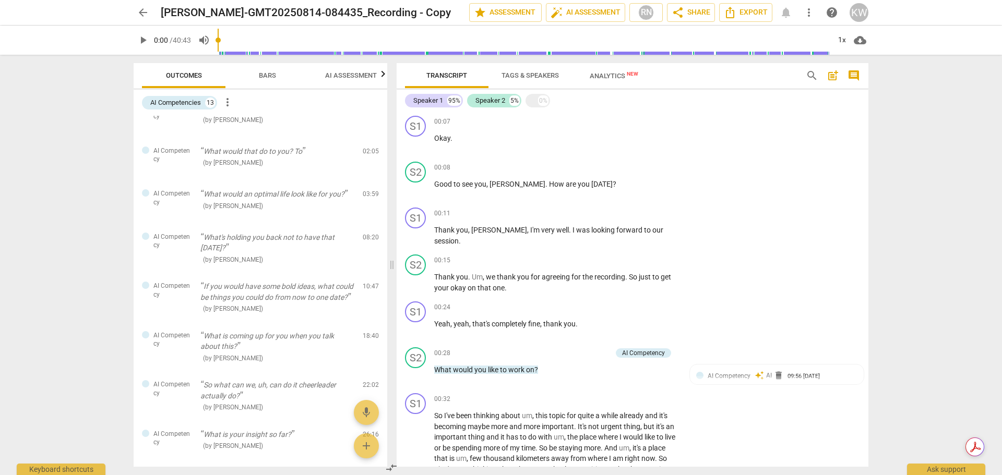
click at [229, 102] on span "more_vert" at bounding box center [227, 102] width 13 height 13
click at [188, 104] on div at bounding box center [501, 237] width 1002 height 475
click at [188, 104] on div "AI Competencies" at bounding box center [175, 103] width 51 height 10
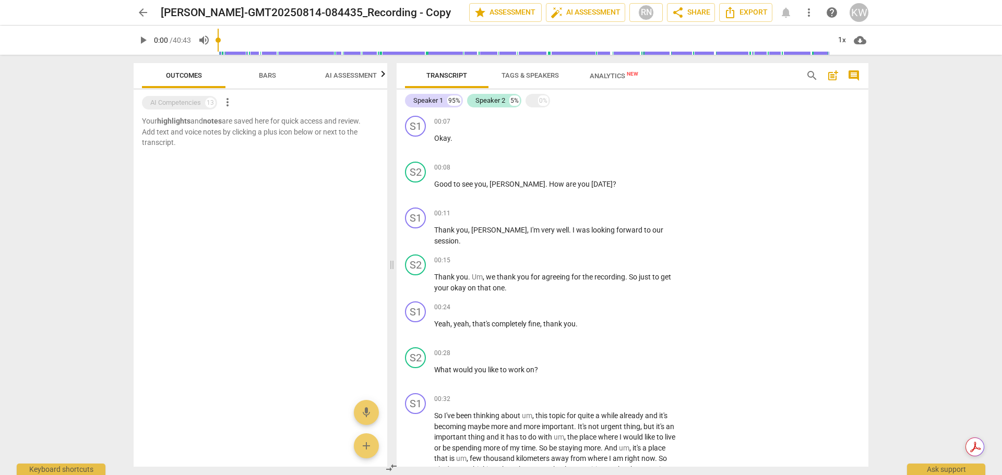
click at [188, 104] on div "AI Competencies" at bounding box center [175, 103] width 51 height 10
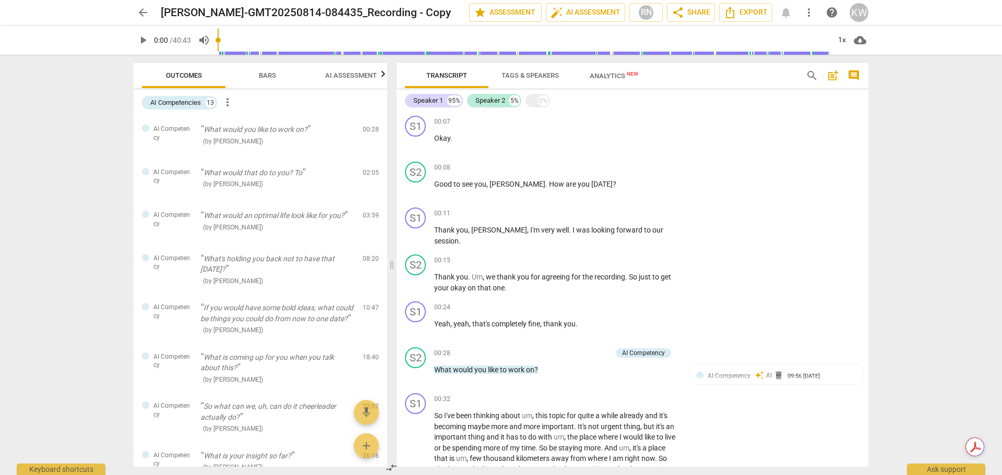
click at [268, 76] on span "Bars" at bounding box center [267, 75] width 17 height 8
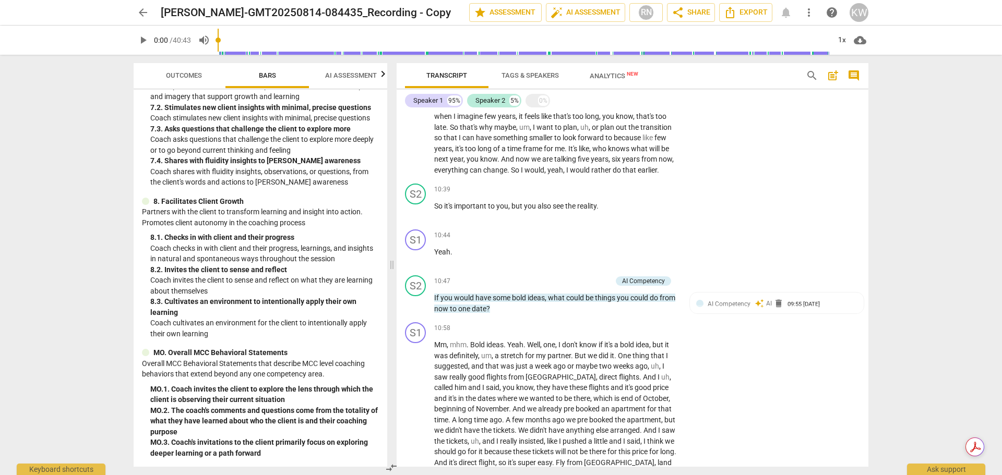
scroll to position [1654, 0]
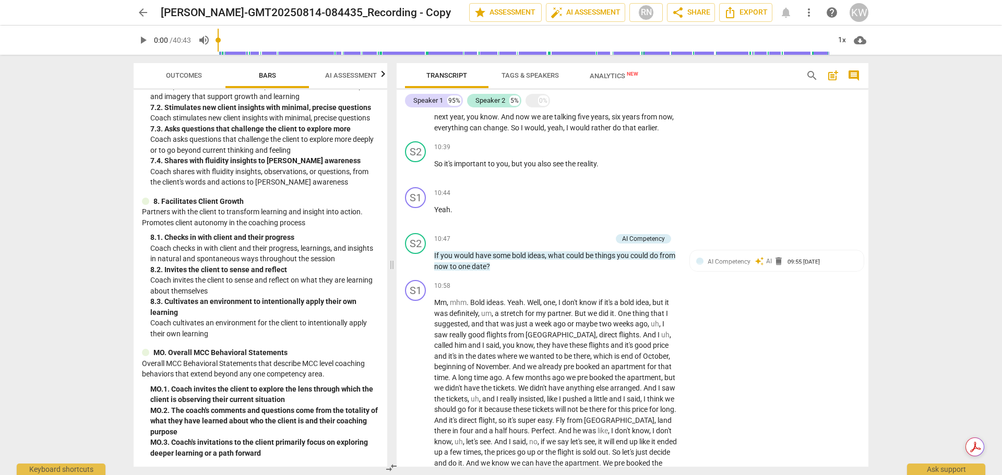
drag, startPoint x: 864, startPoint y: 224, endPoint x: 868, endPoint y: 250, distance: 26.9
click at [868, 250] on div "S1 play_arrow pause 00:07 + Add competency keyboard_arrow_right Okay . S2 play_…" at bounding box center [633, 289] width 472 height 355
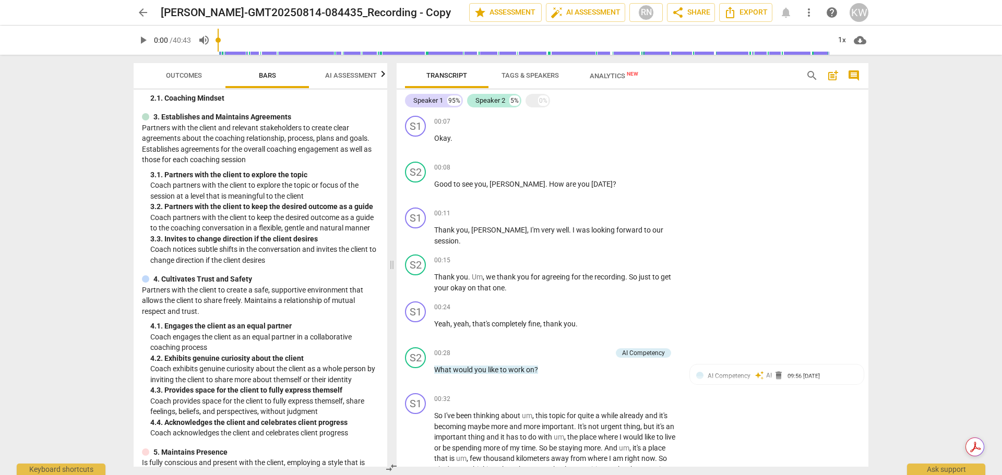
scroll to position [0, 0]
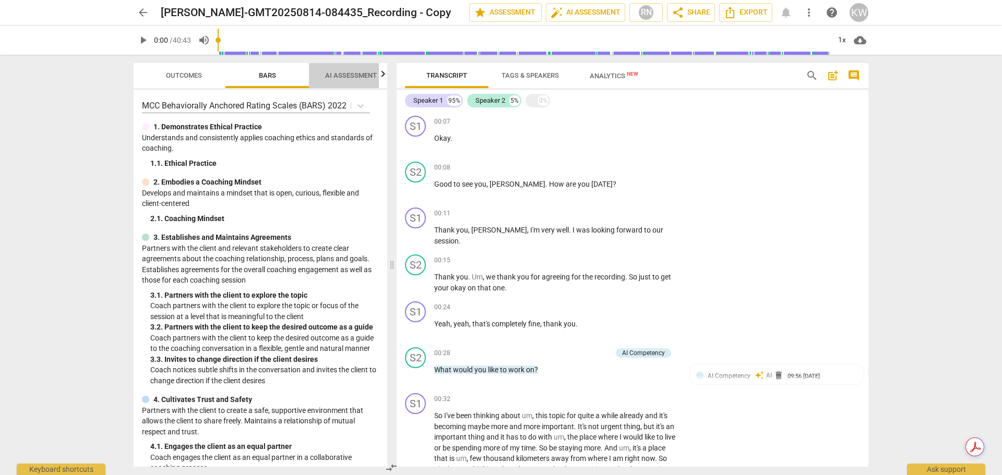
click at [357, 77] on span "AI Assessment" at bounding box center [351, 75] width 52 height 8
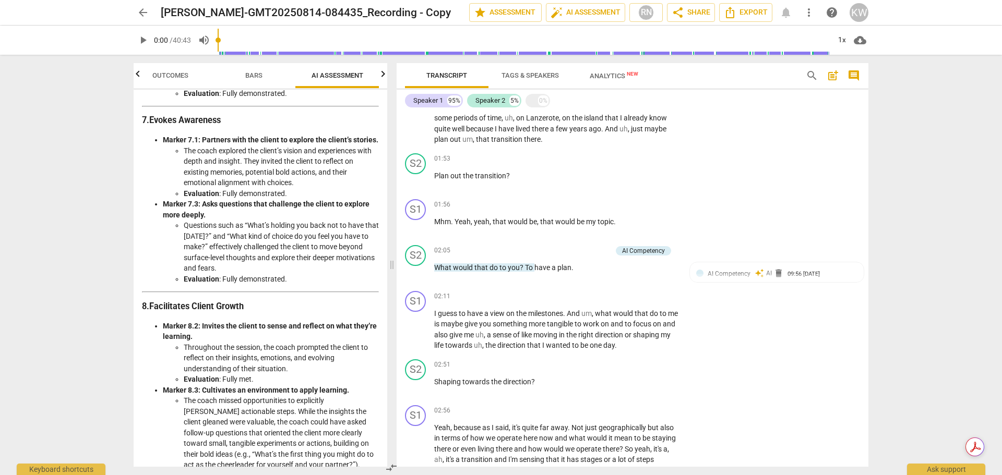
scroll to position [281, 0]
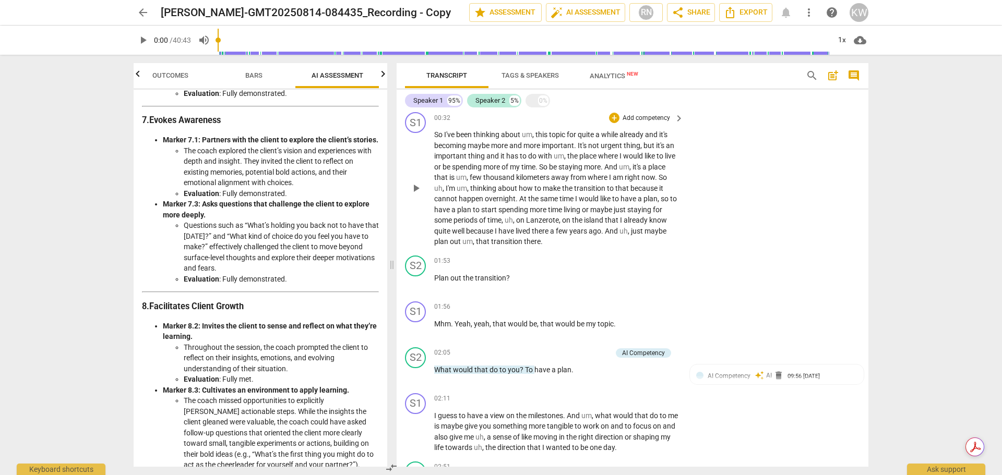
drag, startPoint x: 864, startPoint y: 138, endPoint x: 864, endPoint y: 148, distance: 10.4
click at [864, 148] on div "S1 play_arrow pause 00:32 + Add competency keyboard_arrow_right So I've been th…" at bounding box center [633, 180] width 472 height 144
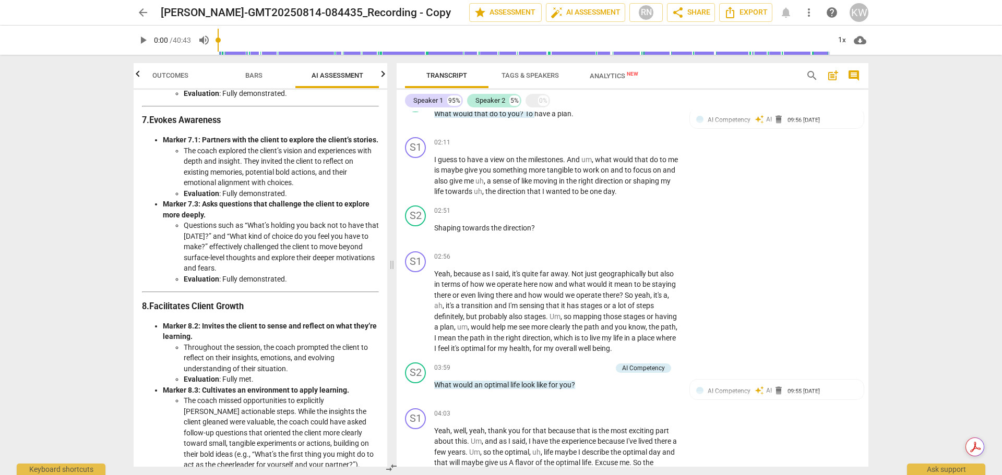
scroll to position [554, 0]
